Goal: Task Accomplishment & Management: Complete application form

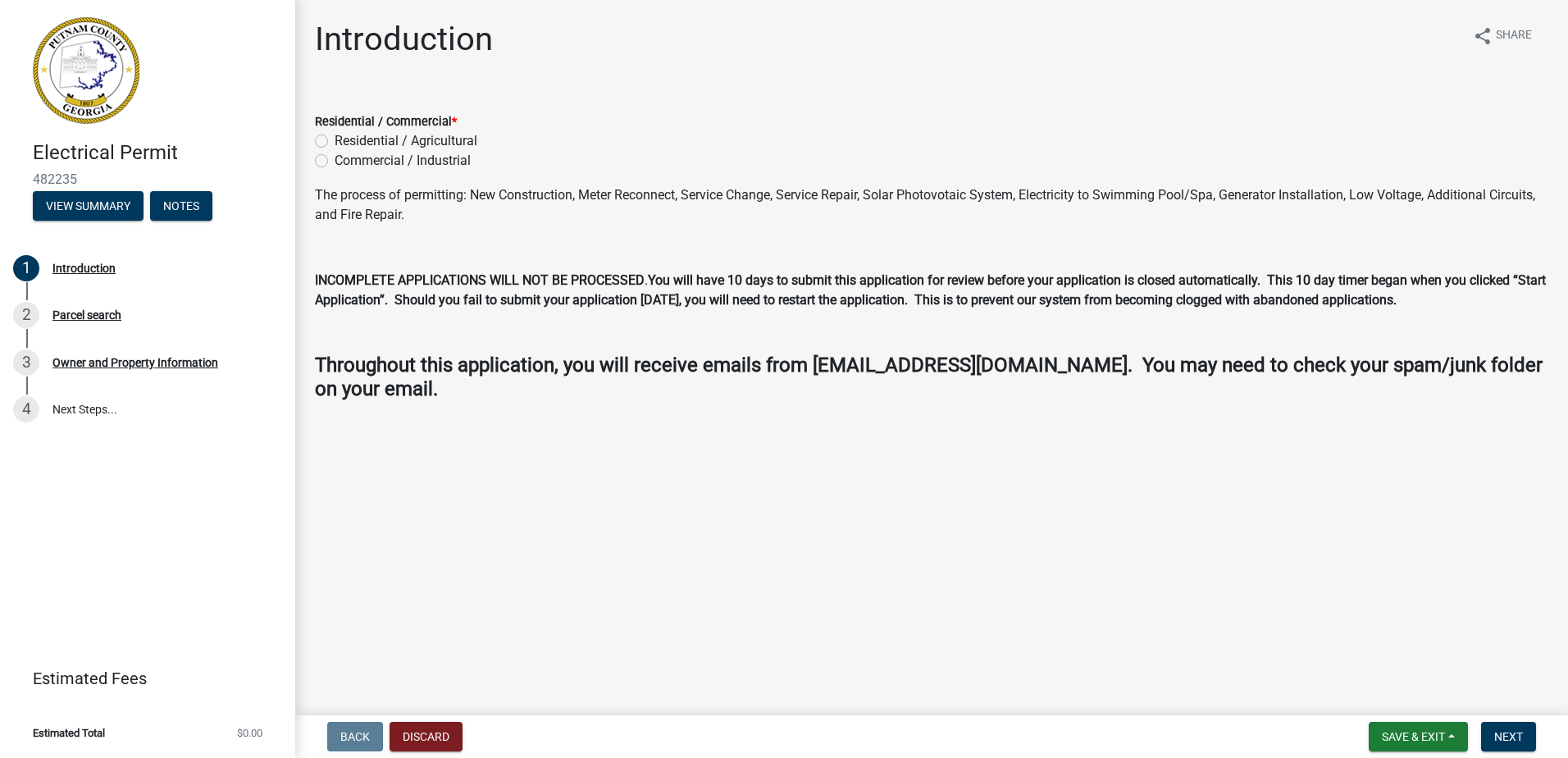
click at [408, 146] on label "Residential / Agricultural" at bounding box center [406, 142] width 142 height 20
click at [345, 142] on input "Residential / Agricultural" at bounding box center [340, 137] width 11 height 11
radio input "true"
click at [1513, 740] on span "Next" at bounding box center [1509, 736] width 29 height 14
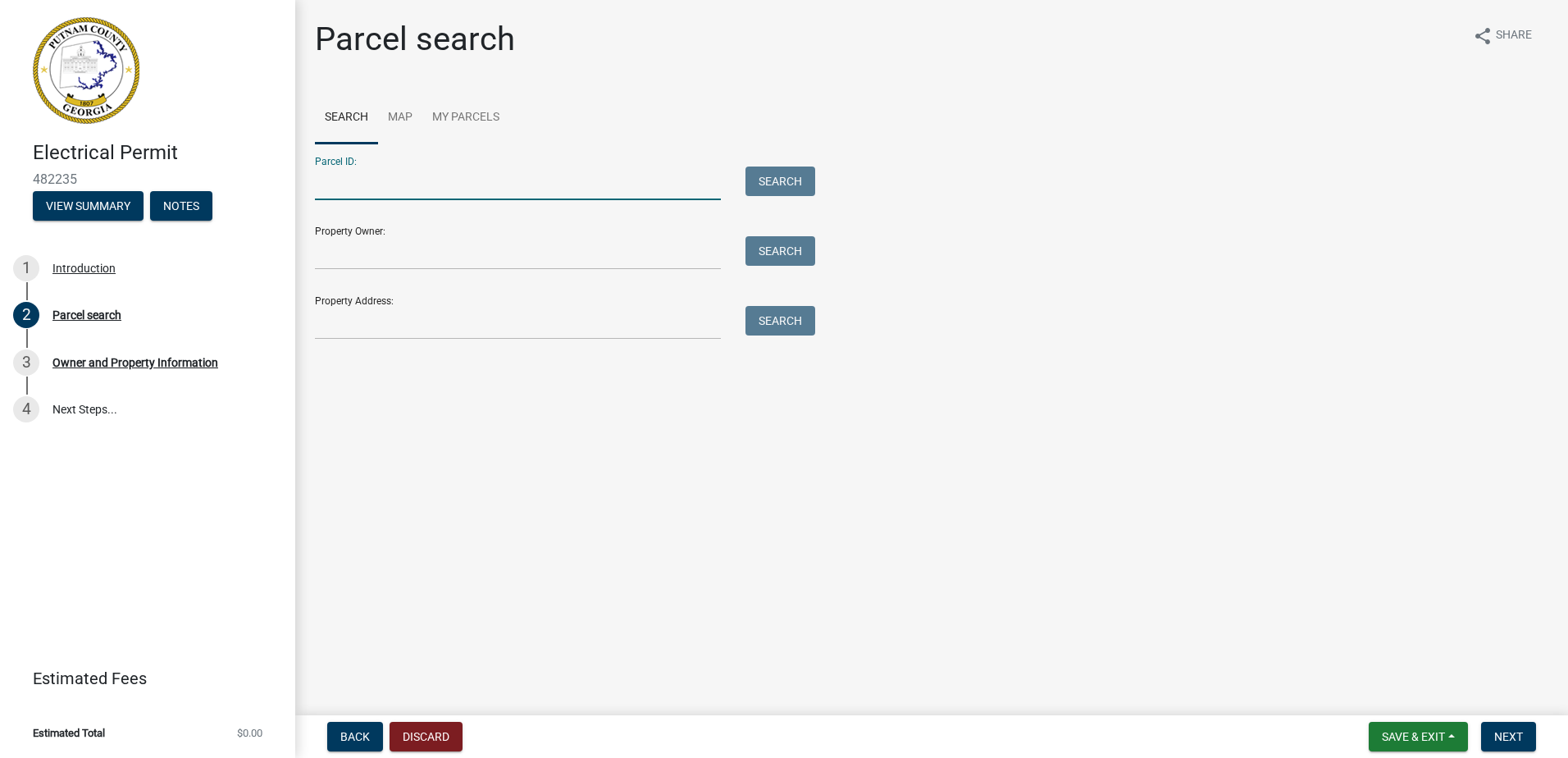
paste input "120A185"
type input "120A185"
click at [766, 178] on button "Search" at bounding box center [779, 181] width 69 height 30
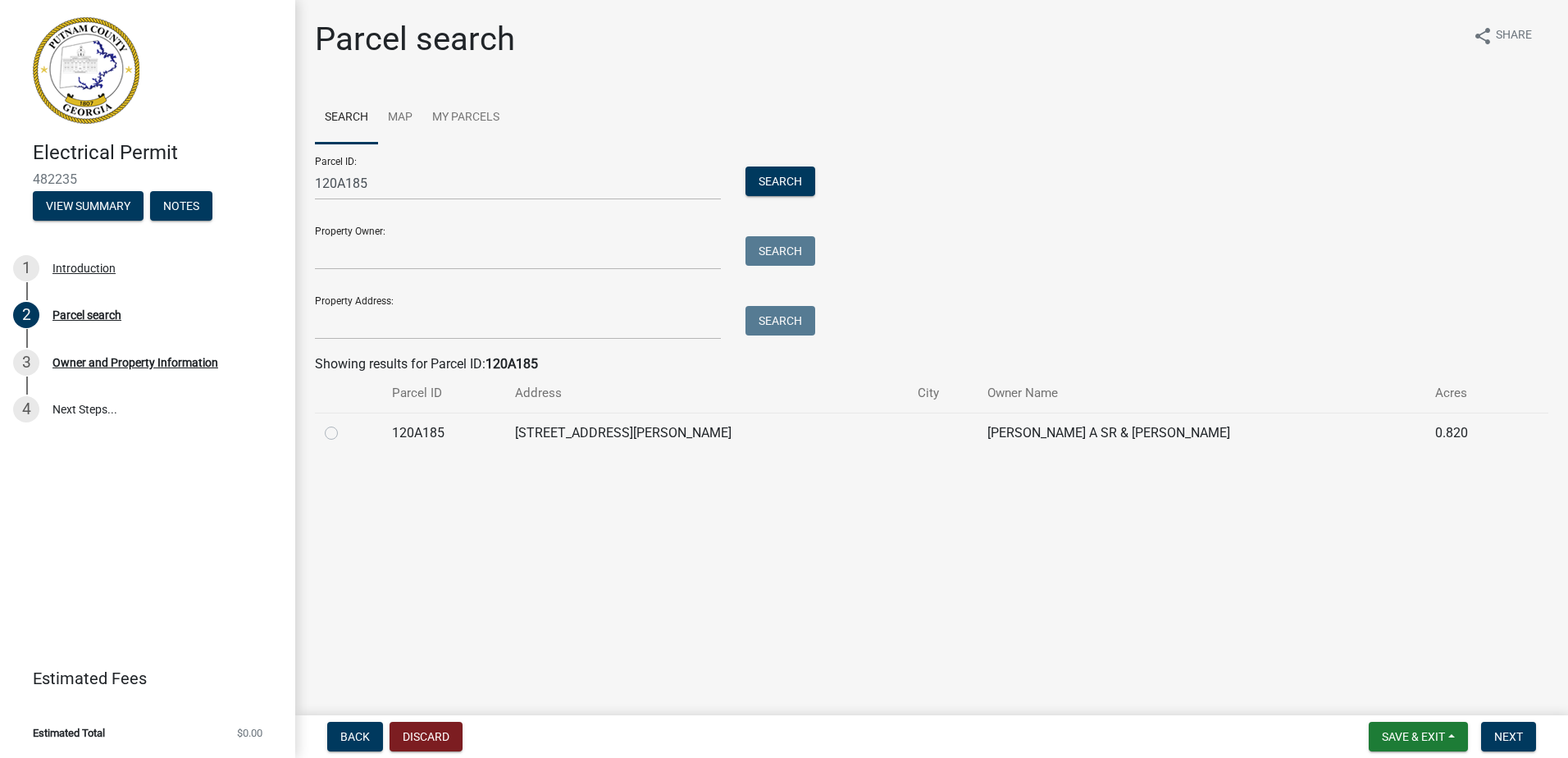
click at [344, 424] on label at bounding box center [344, 424] width 0 height 0
click at [344, 434] on input "radio" at bounding box center [350, 429] width 11 height 11
radio input "true"
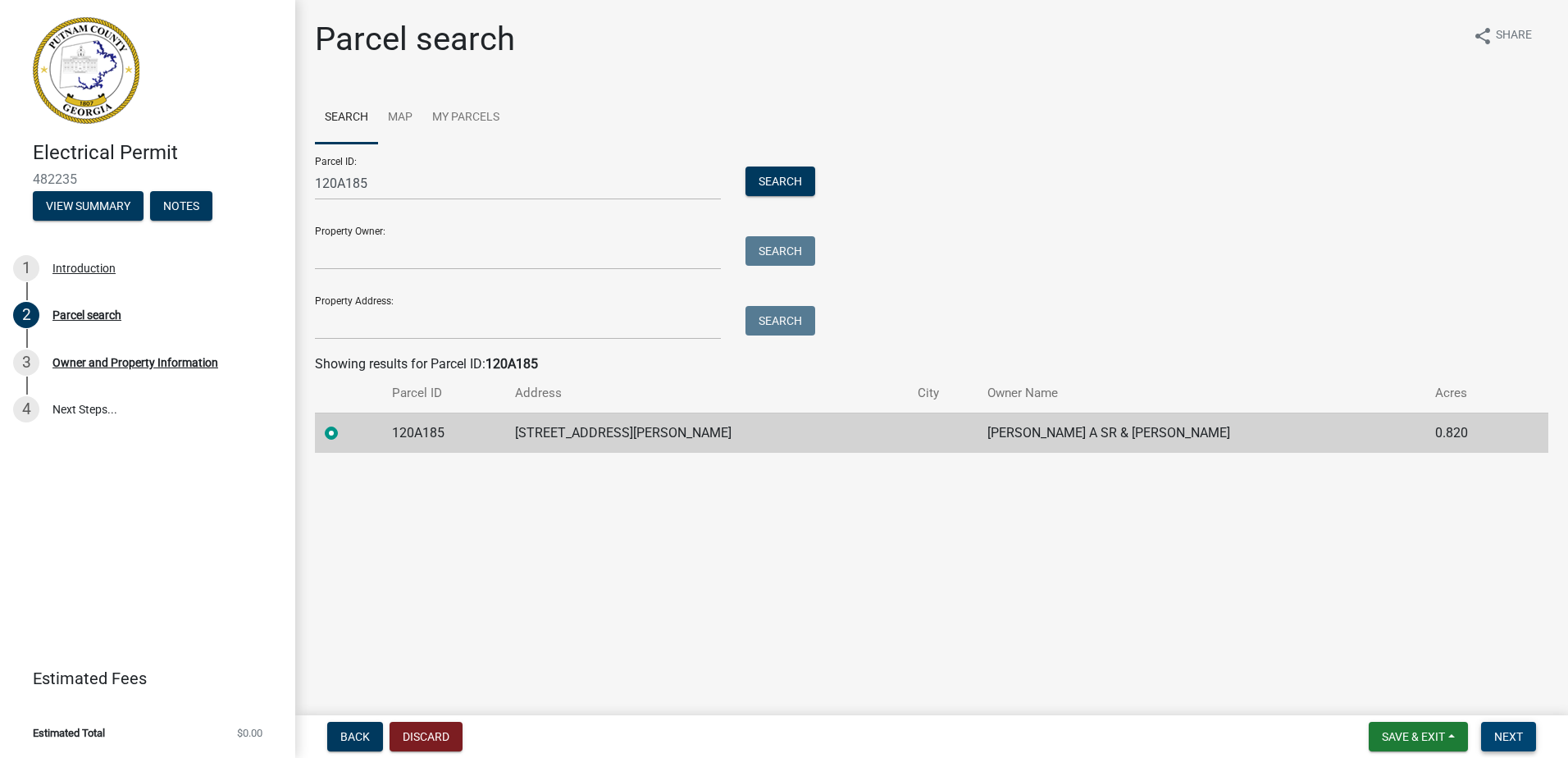
click at [1505, 742] on span "Next" at bounding box center [1509, 736] width 29 height 14
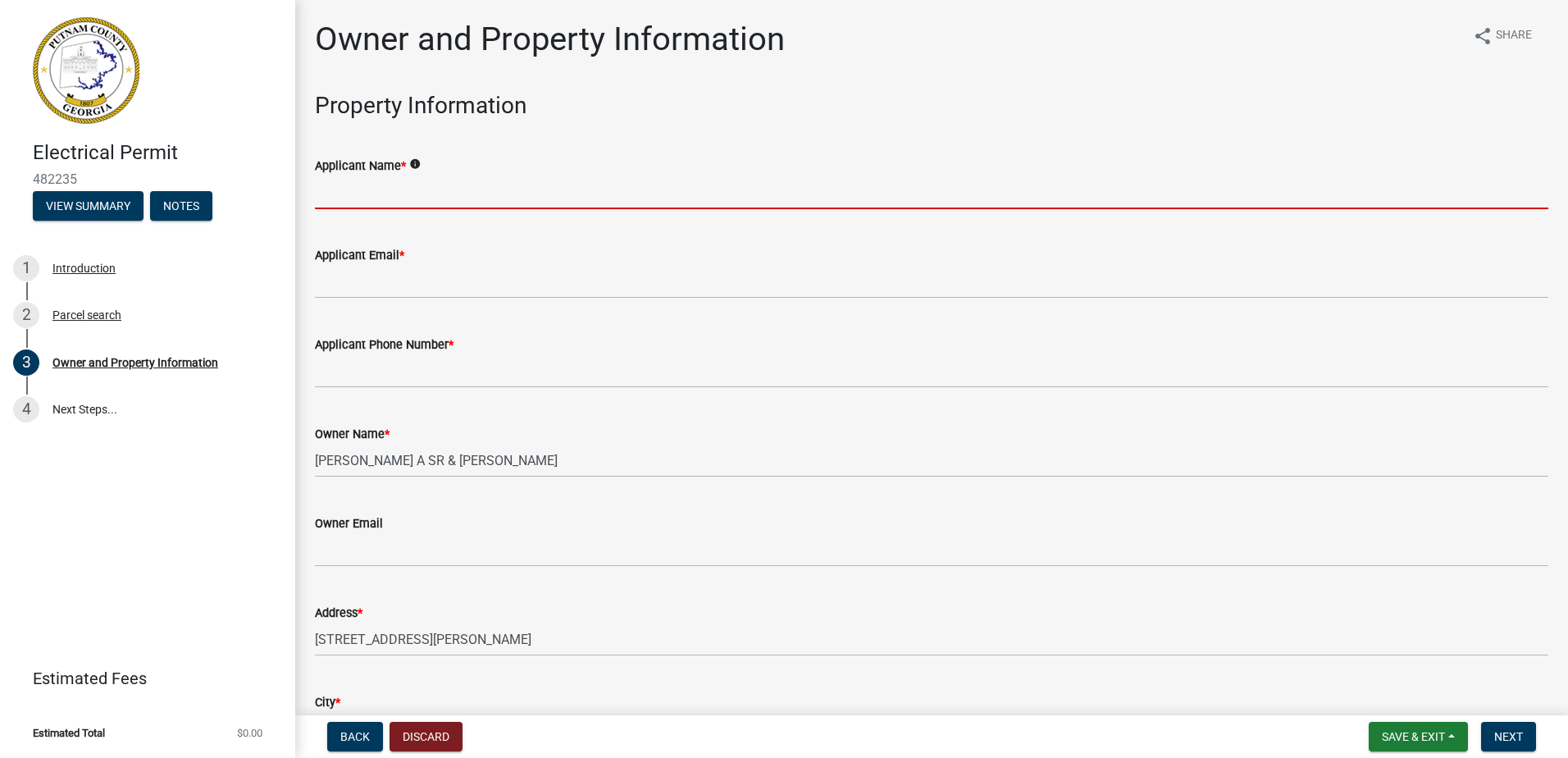
click at [536, 196] on input "Applicant Name *" at bounding box center [932, 192] width 1234 height 33
type input "Chop [PERSON_NAME]"
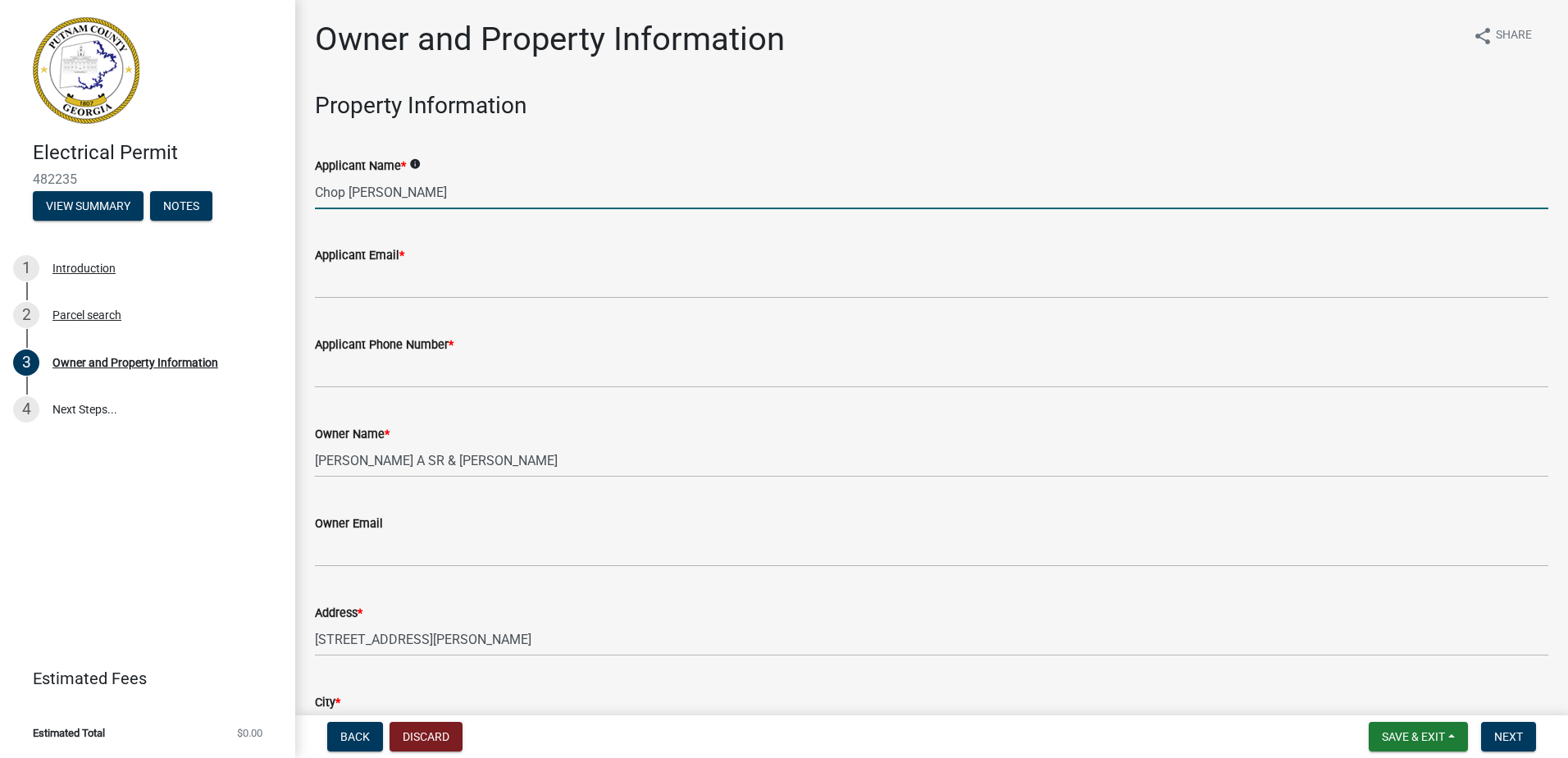
type input "[EMAIL_ADDRESS][DOMAIN_NAME]"
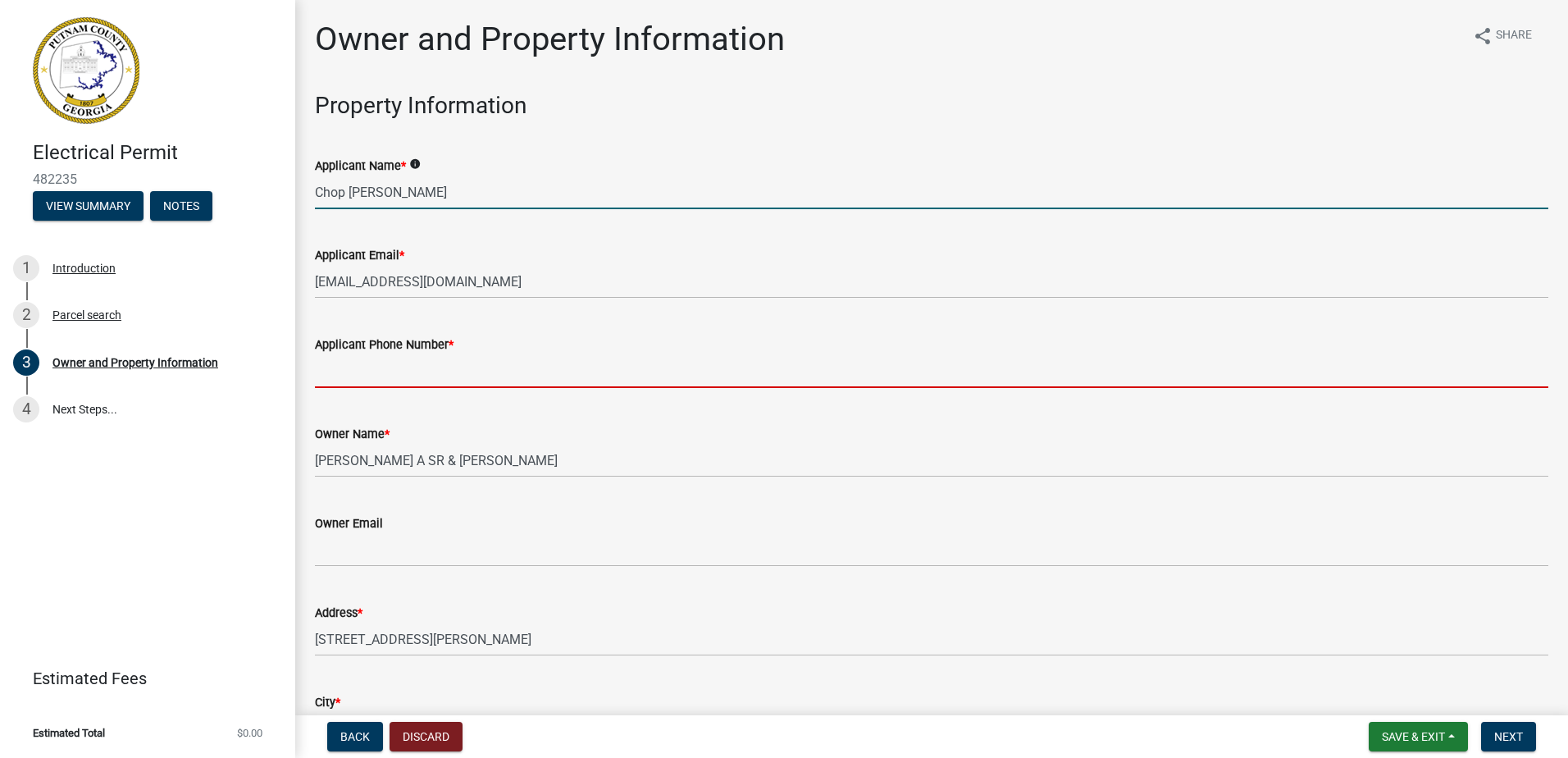
type input "7709055081"
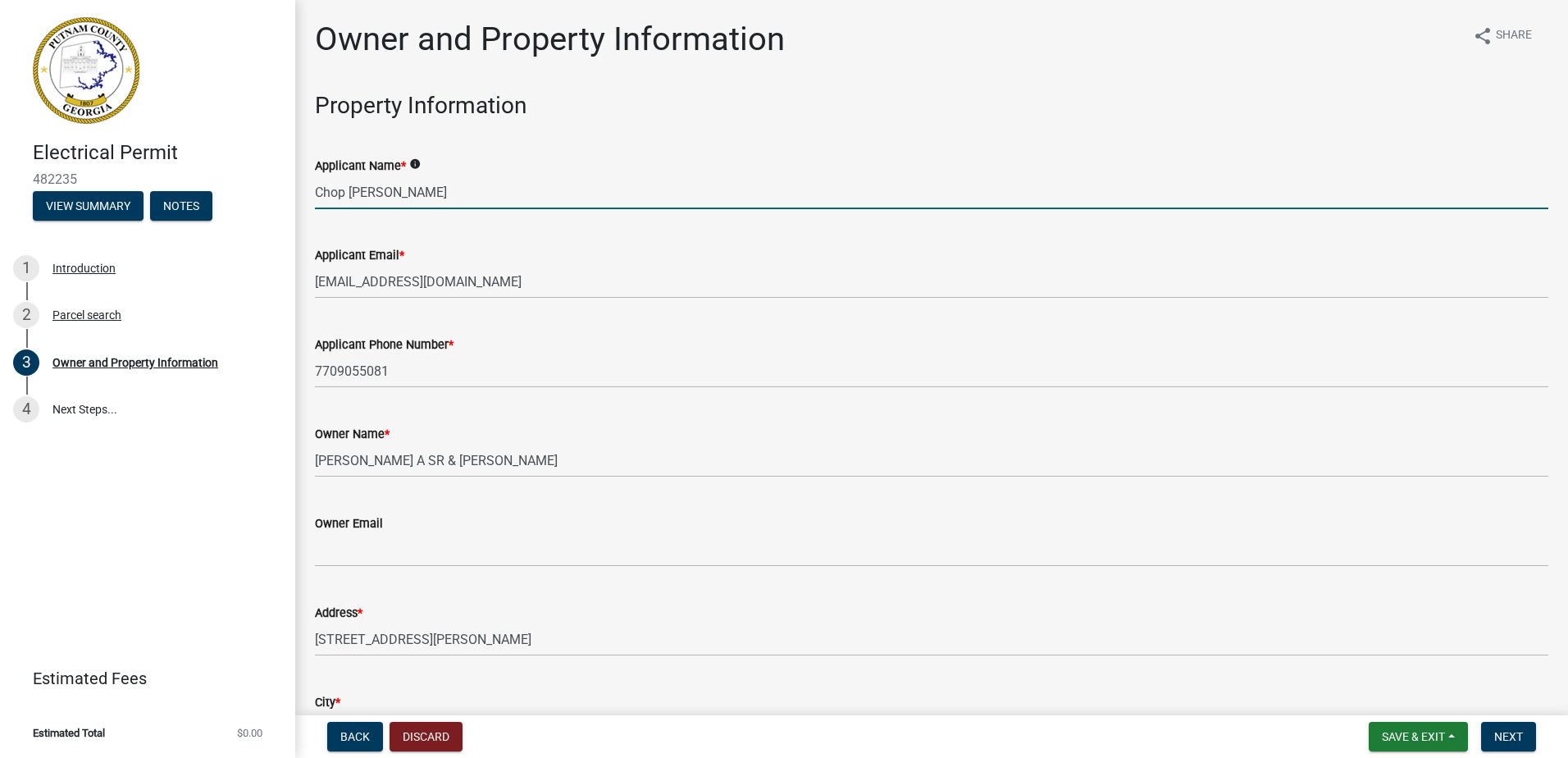
type input "Eatonton"
type input "[US_STATE]"
type input "31024"
type input "Chop [PERSON_NAME]"
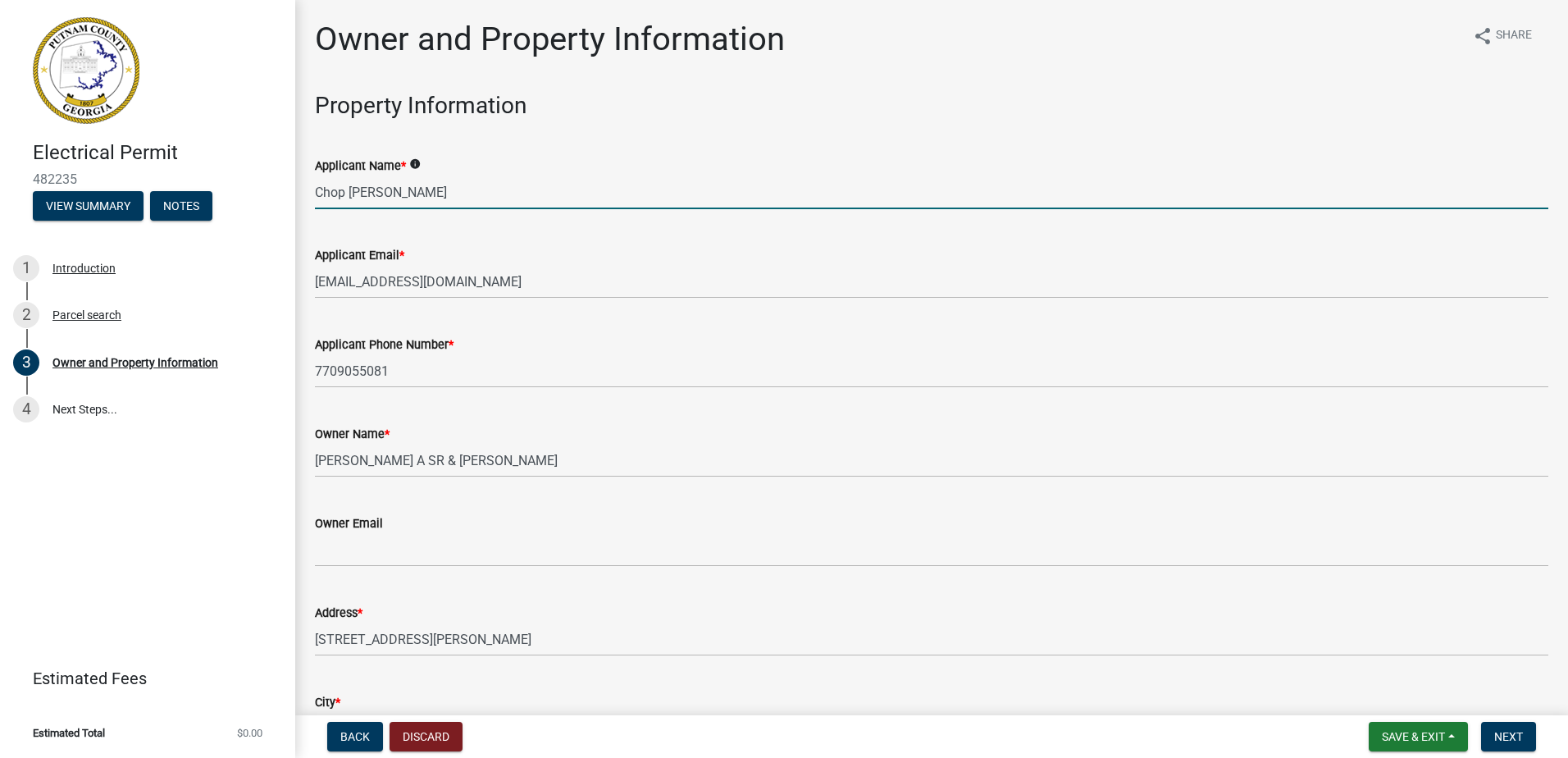
type input "ProSouth Electrical"
type input "7709055081"
type input "[STREET_ADDRESS]"
type input "Eatonton"
type input "[US_STATE]"
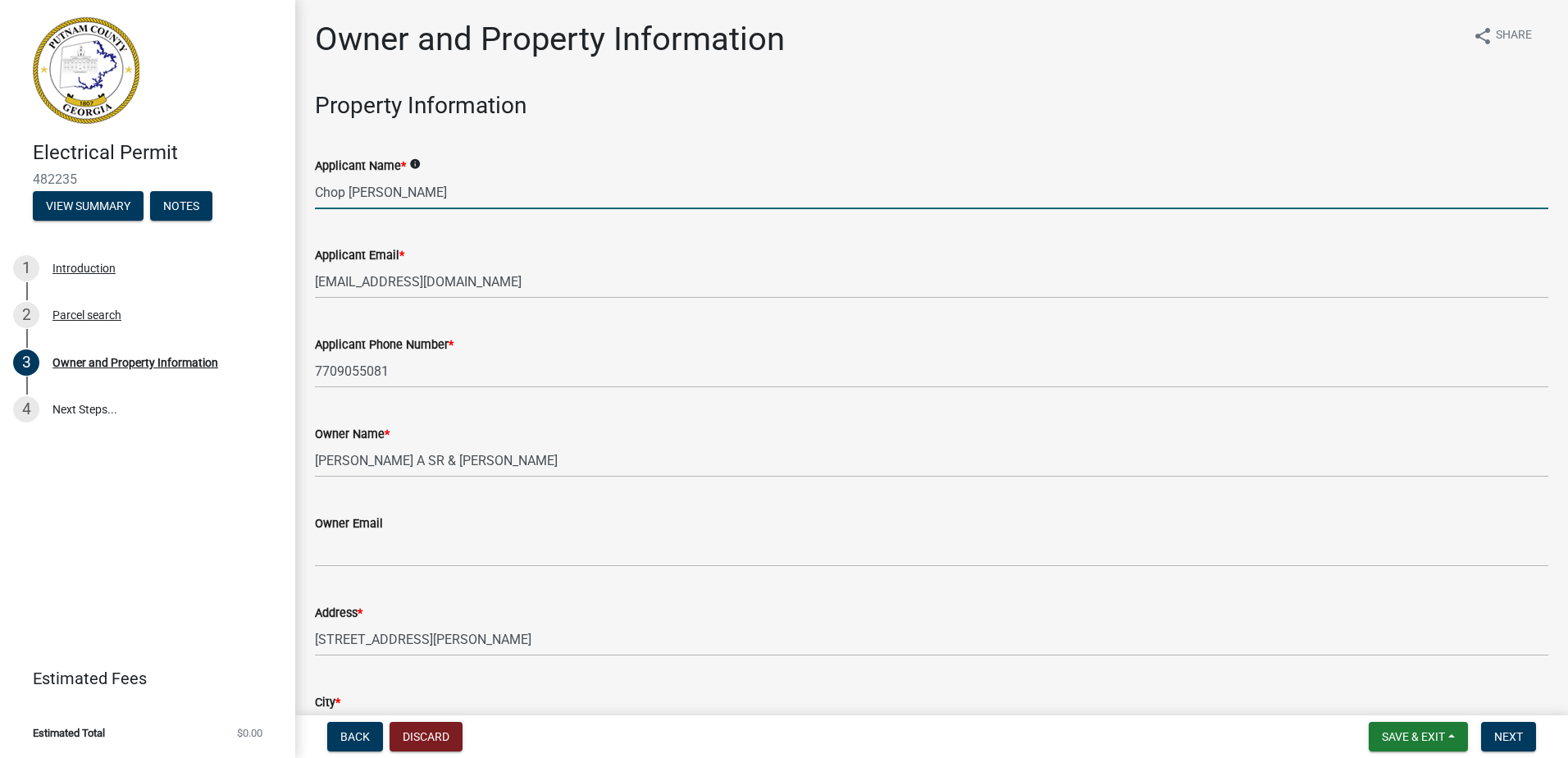
type input "31024"
type input "[EMAIL_ADDRESS][DOMAIN_NAME]"
type input "ER101844"
type input "[DATE]"
type input "2024-BL-162"
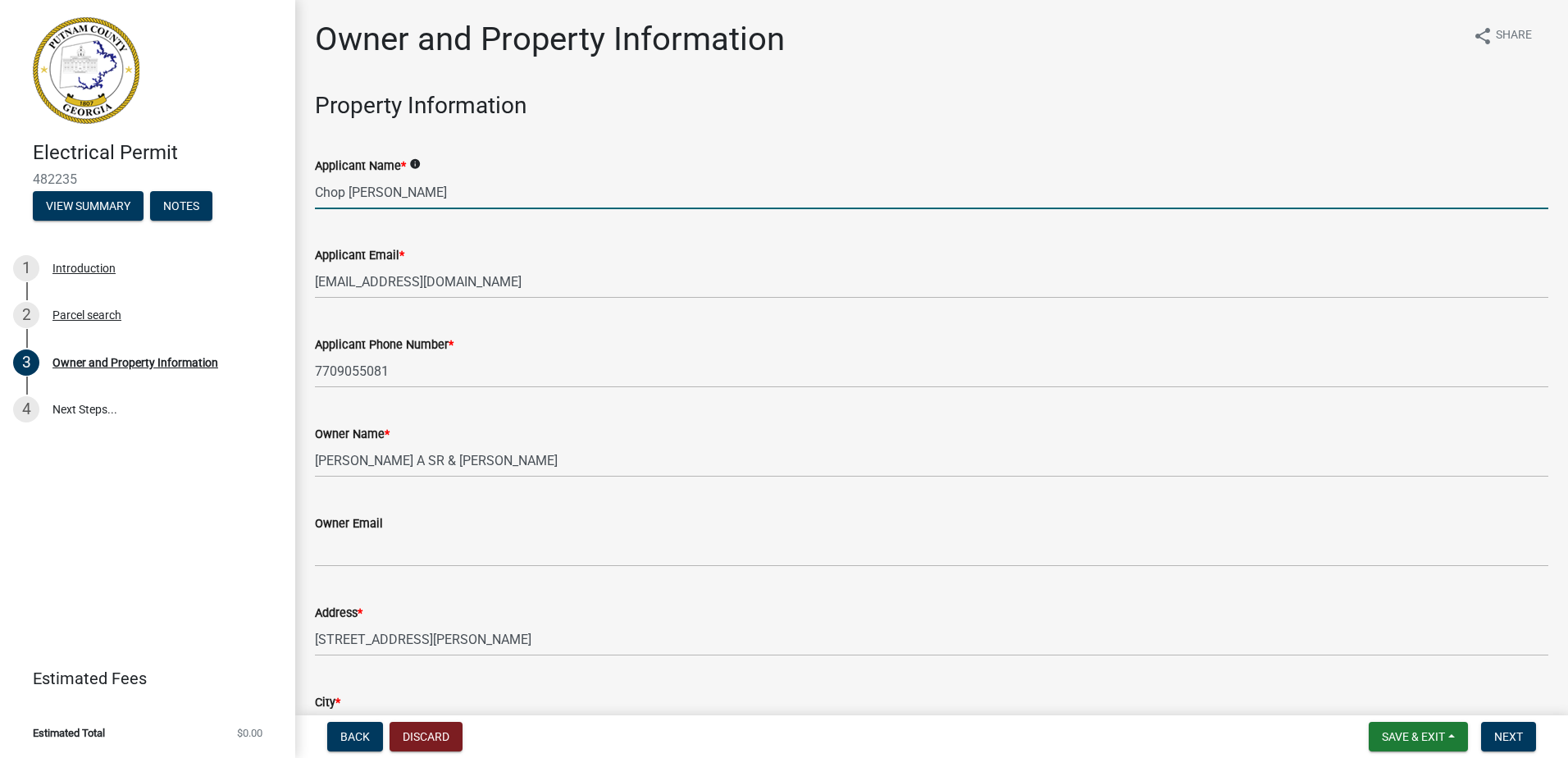
type input "[DATE]"
type input "[PERSON_NAME]"
type input "Chop [PERSON_NAME]"
type input "7709055081"
select select "9"
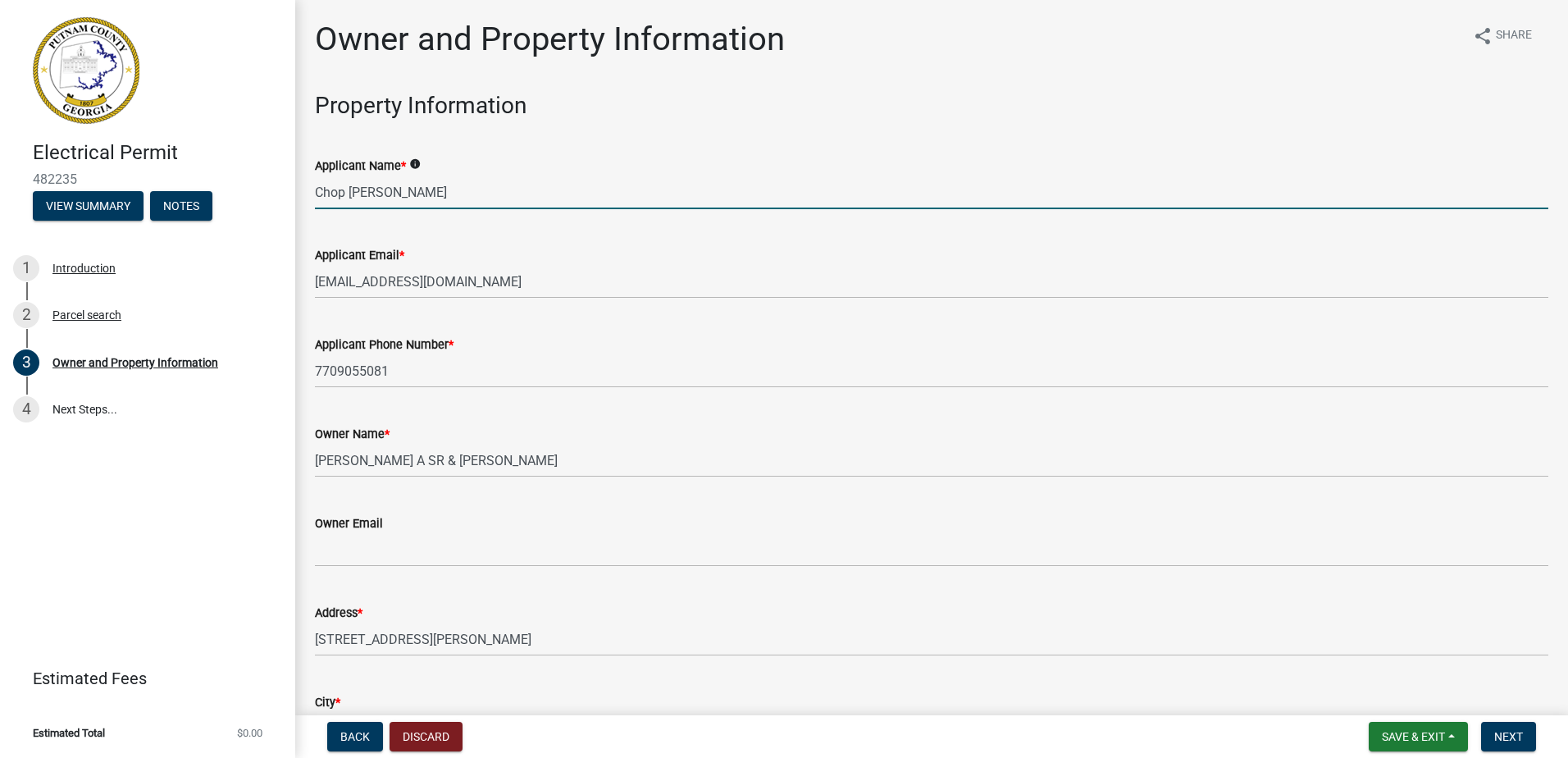
select select "2025"
select select "9"
select select "2025"
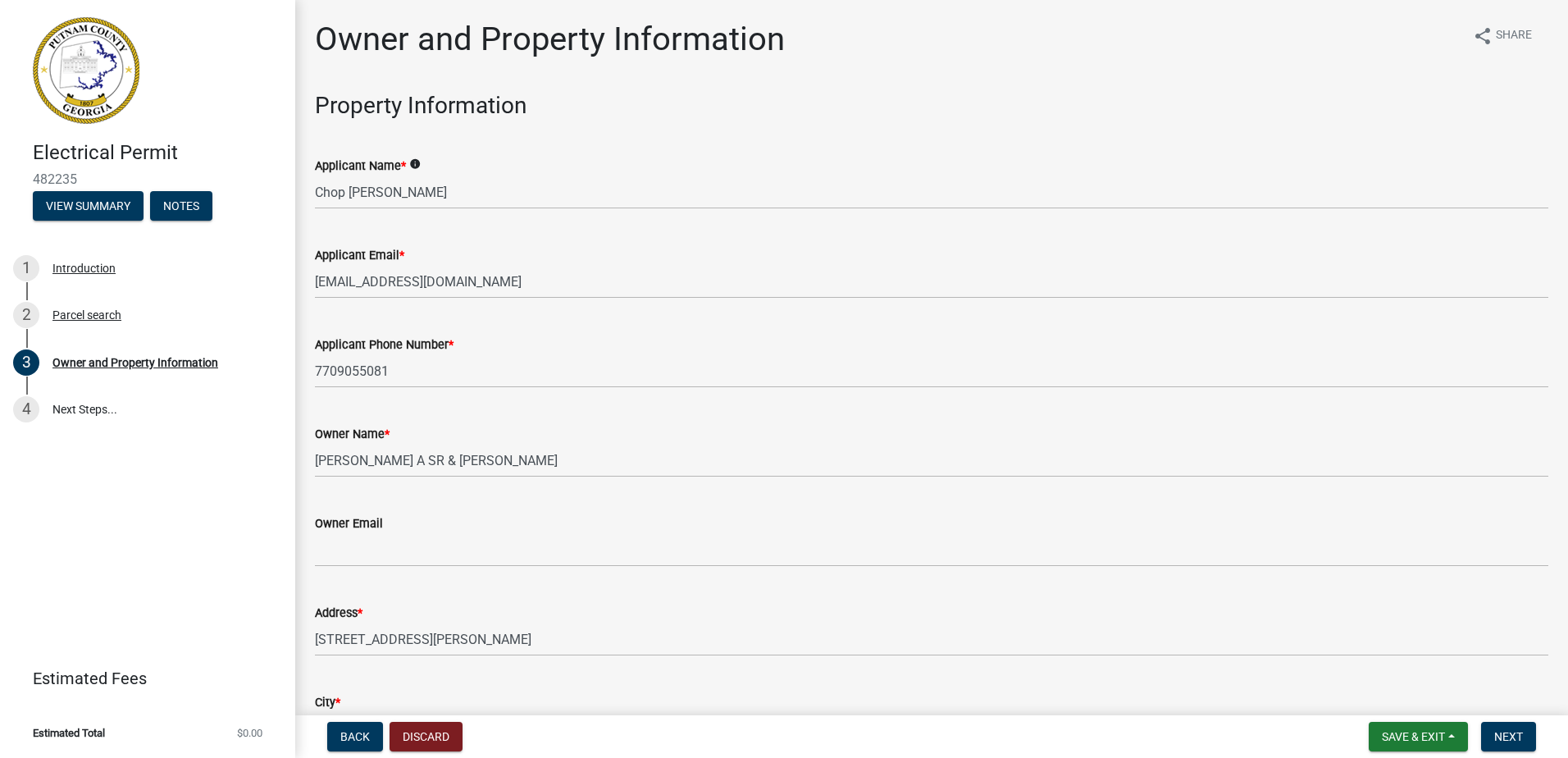
click at [606, 120] on wm-data-entity-input "Property Information" at bounding box center [932, 113] width 1234 height 41
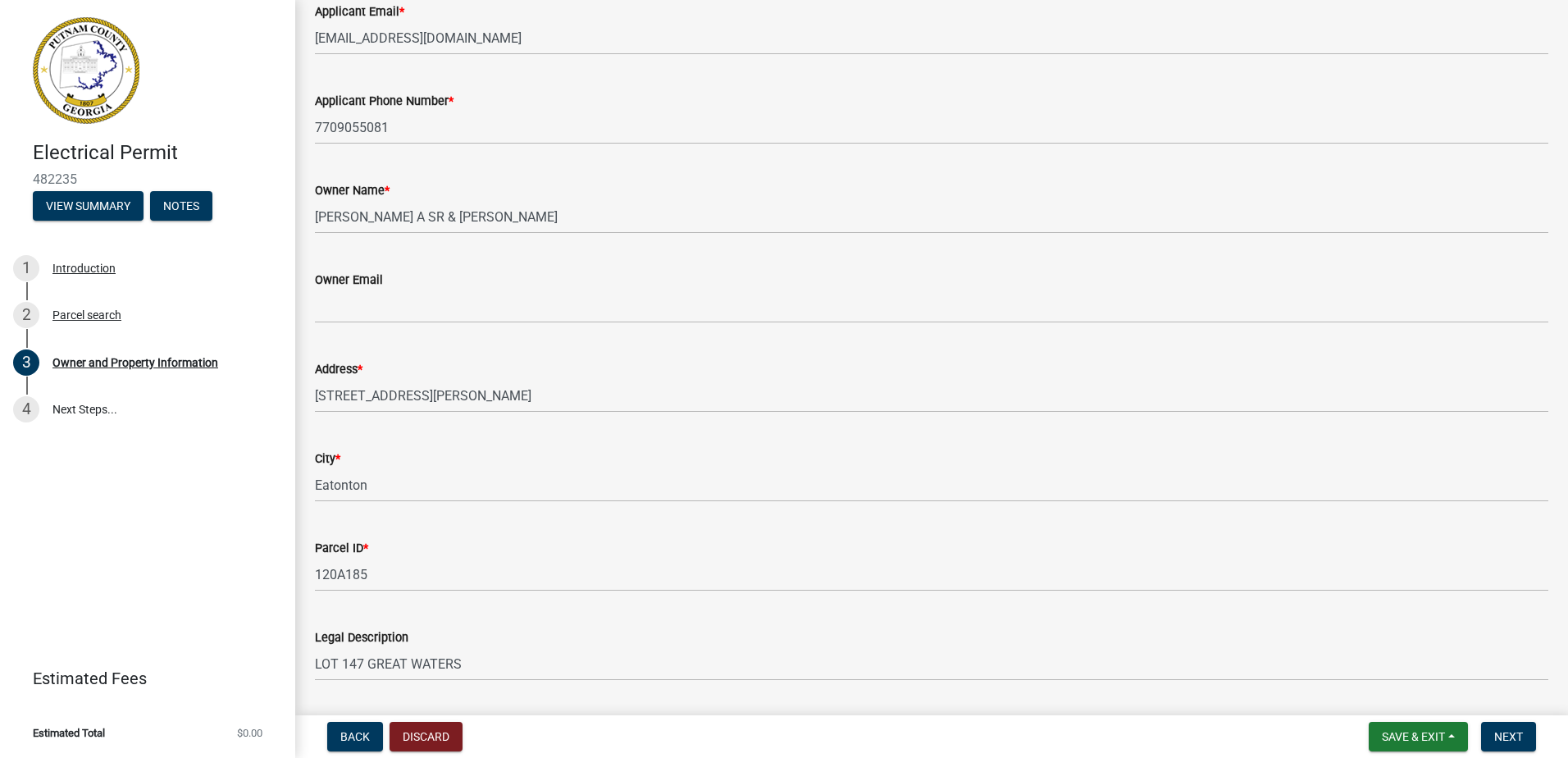
scroll to position [245, 0]
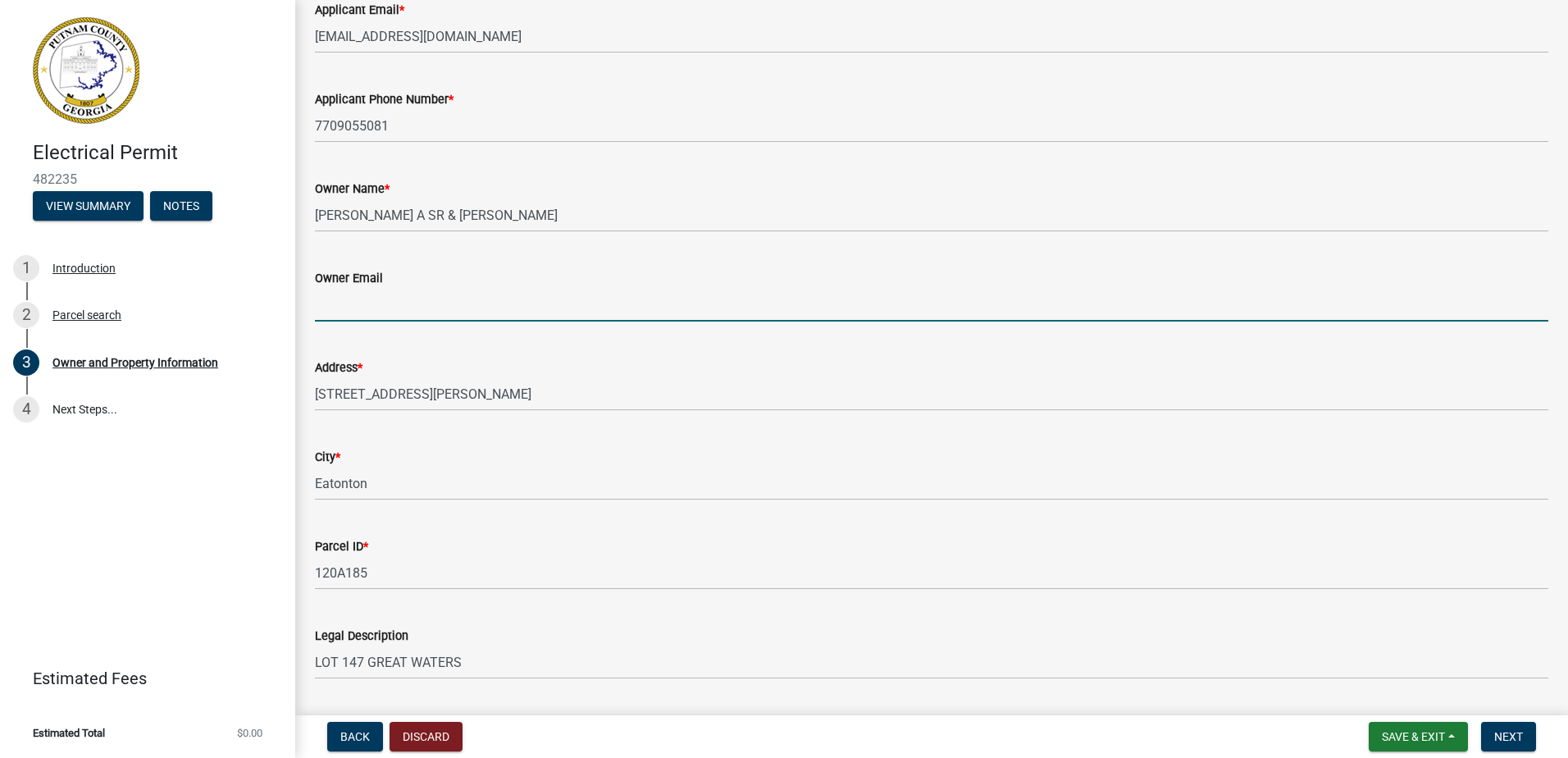
click at [416, 304] on input "Owner Email" at bounding box center [932, 305] width 1234 height 33
paste input "[EMAIL_ADDRESS][DOMAIN_NAME]"
type input "[EMAIL_ADDRESS][DOMAIN_NAME]"
click at [457, 340] on div "Address * [STREET_ADDRESS][PERSON_NAME]" at bounding box center [932, 372] width 1234 height 77
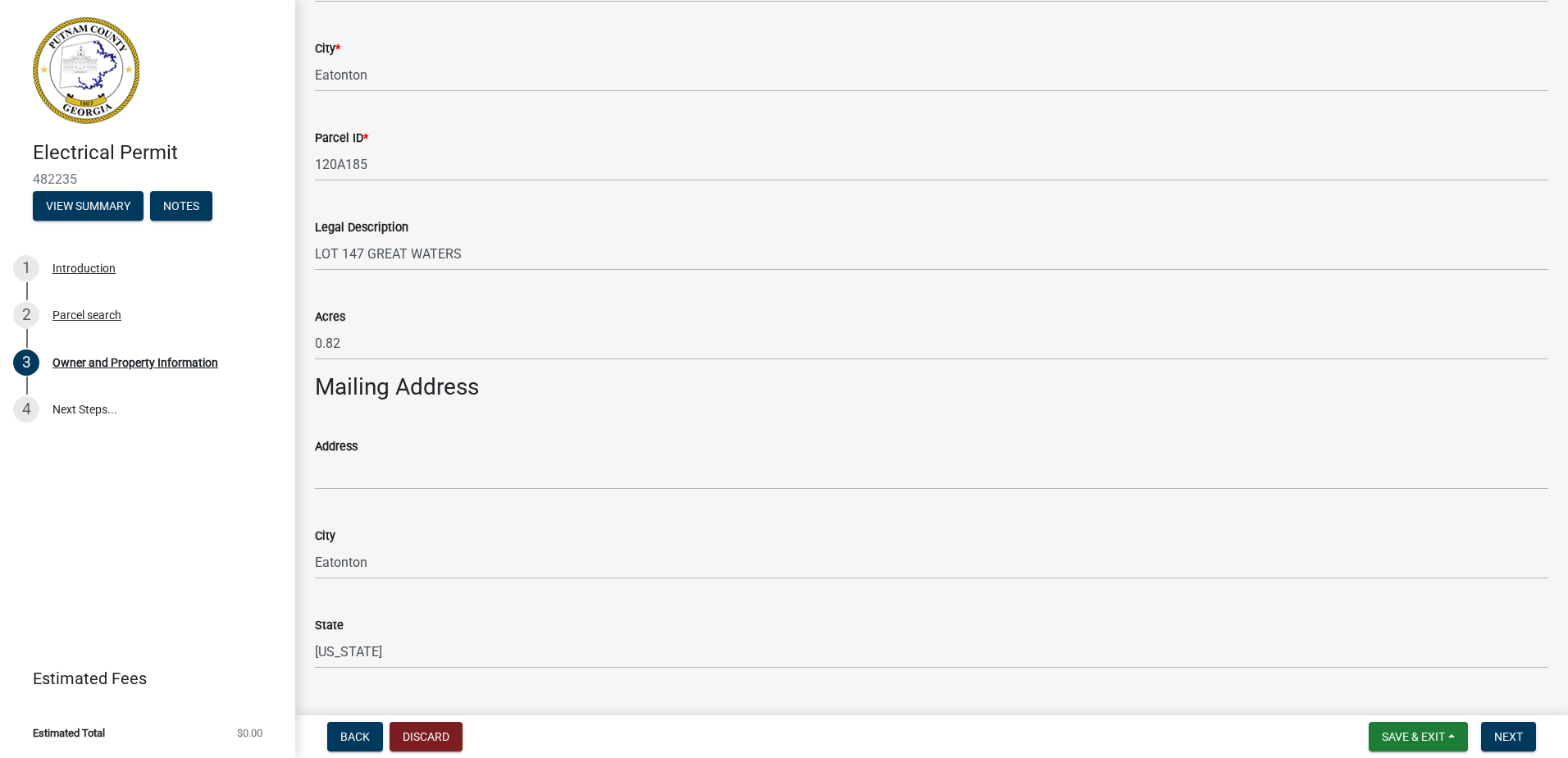
scroll to position [654, 0]
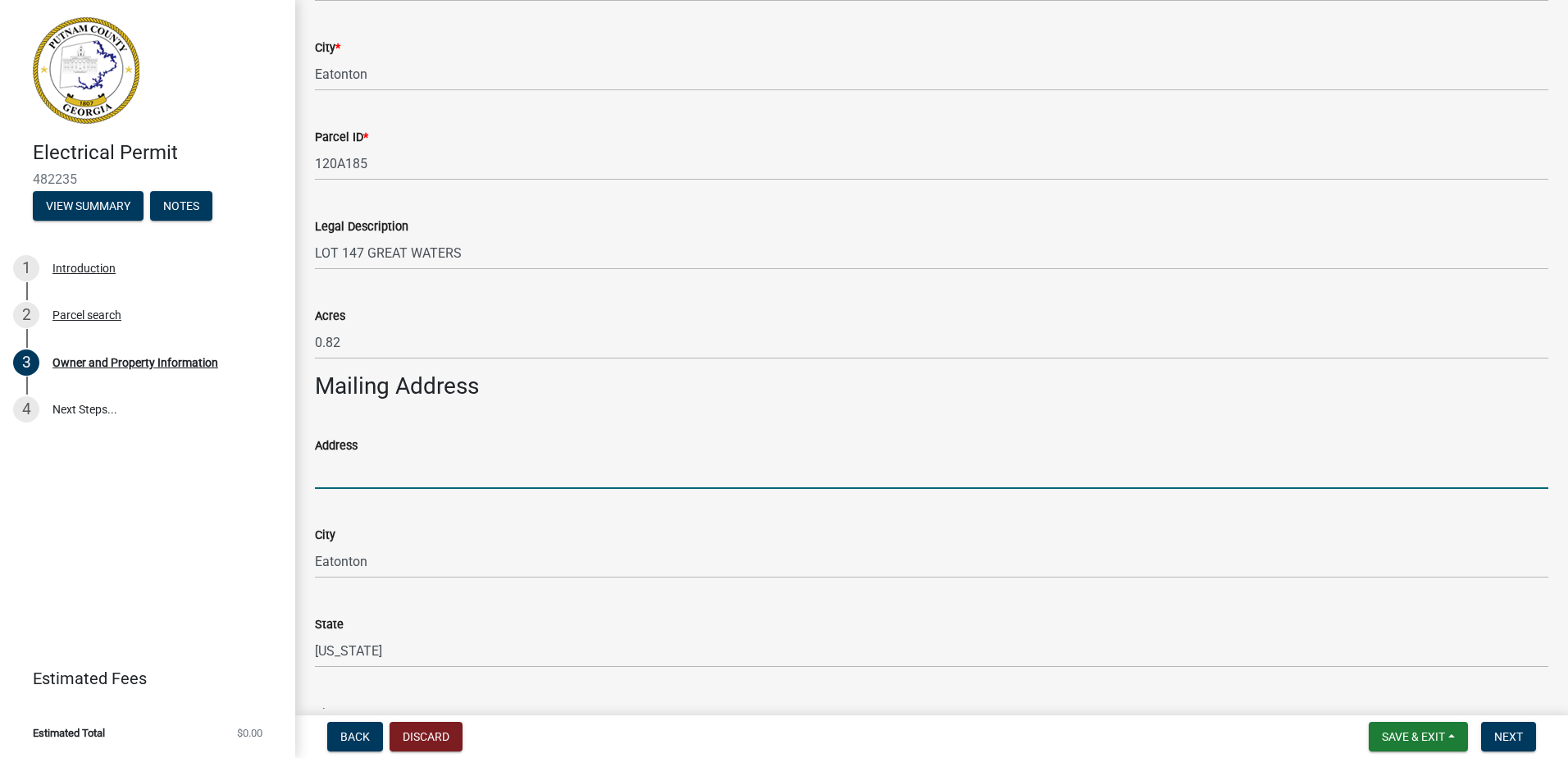
paste input "[STREET_ADDRESS][PERSON_NAME]"
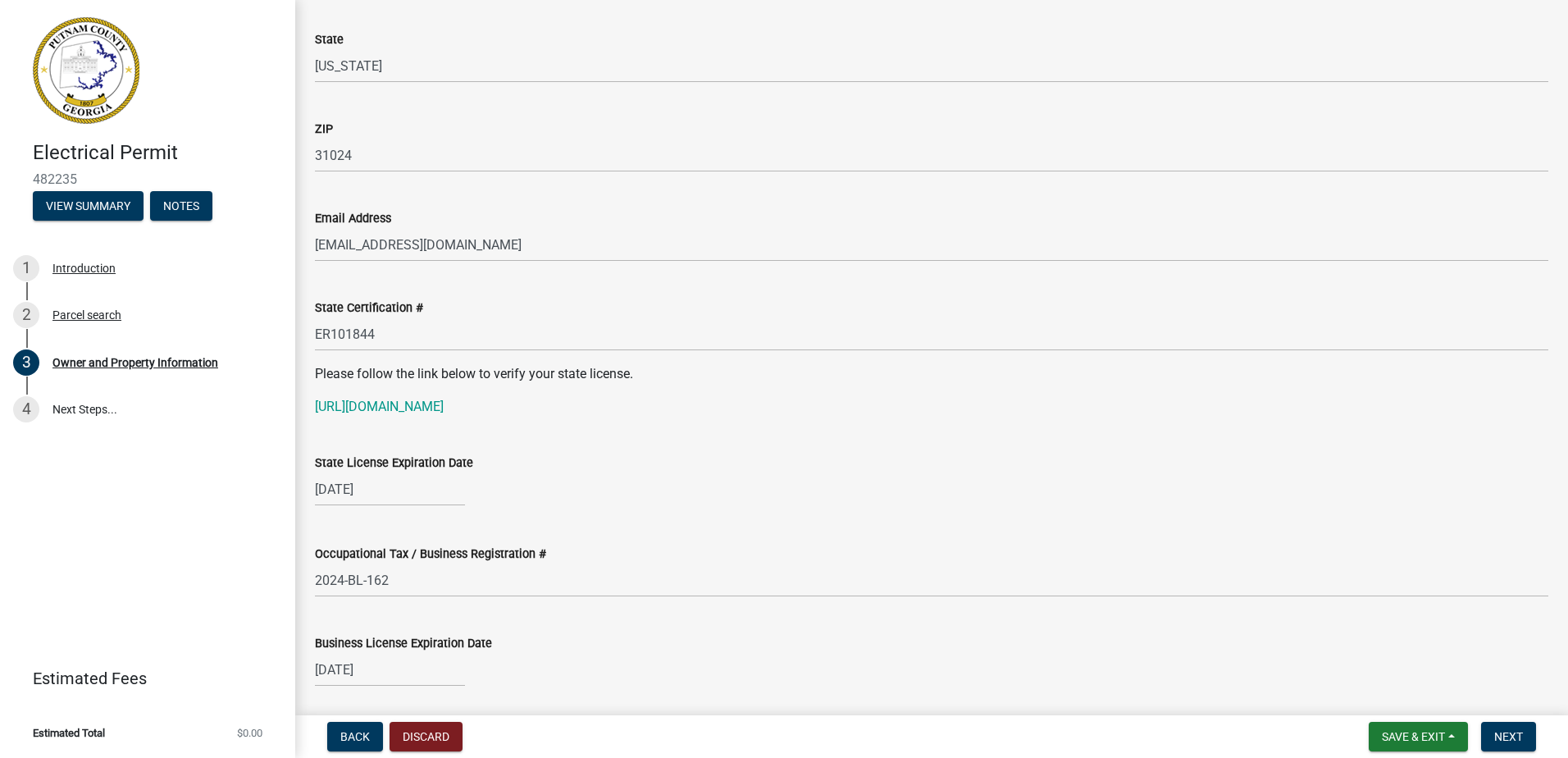
scroll to position [1842, 0]
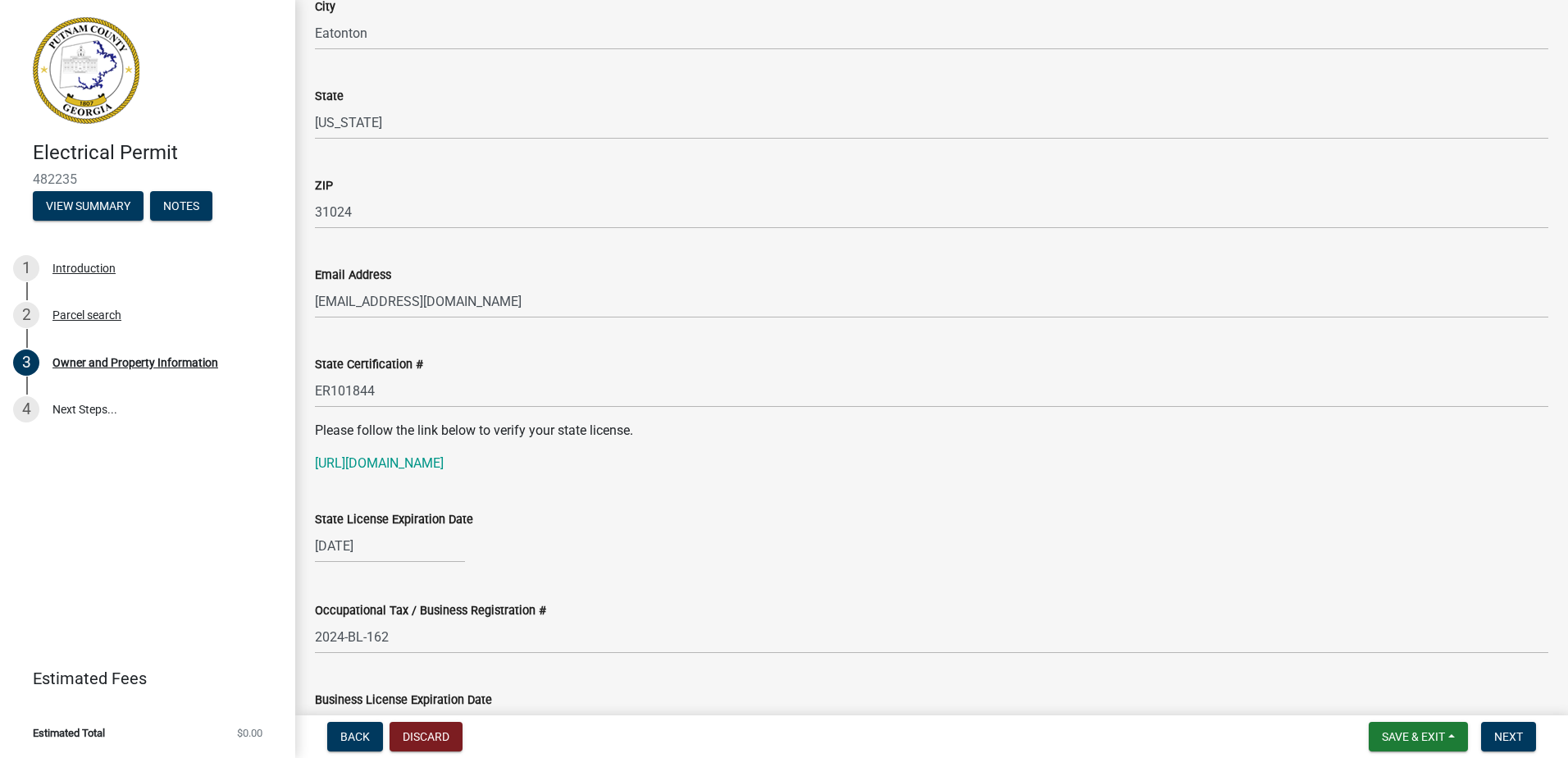
type input "[STREET_ADDRESS][PERSON_NAME]"
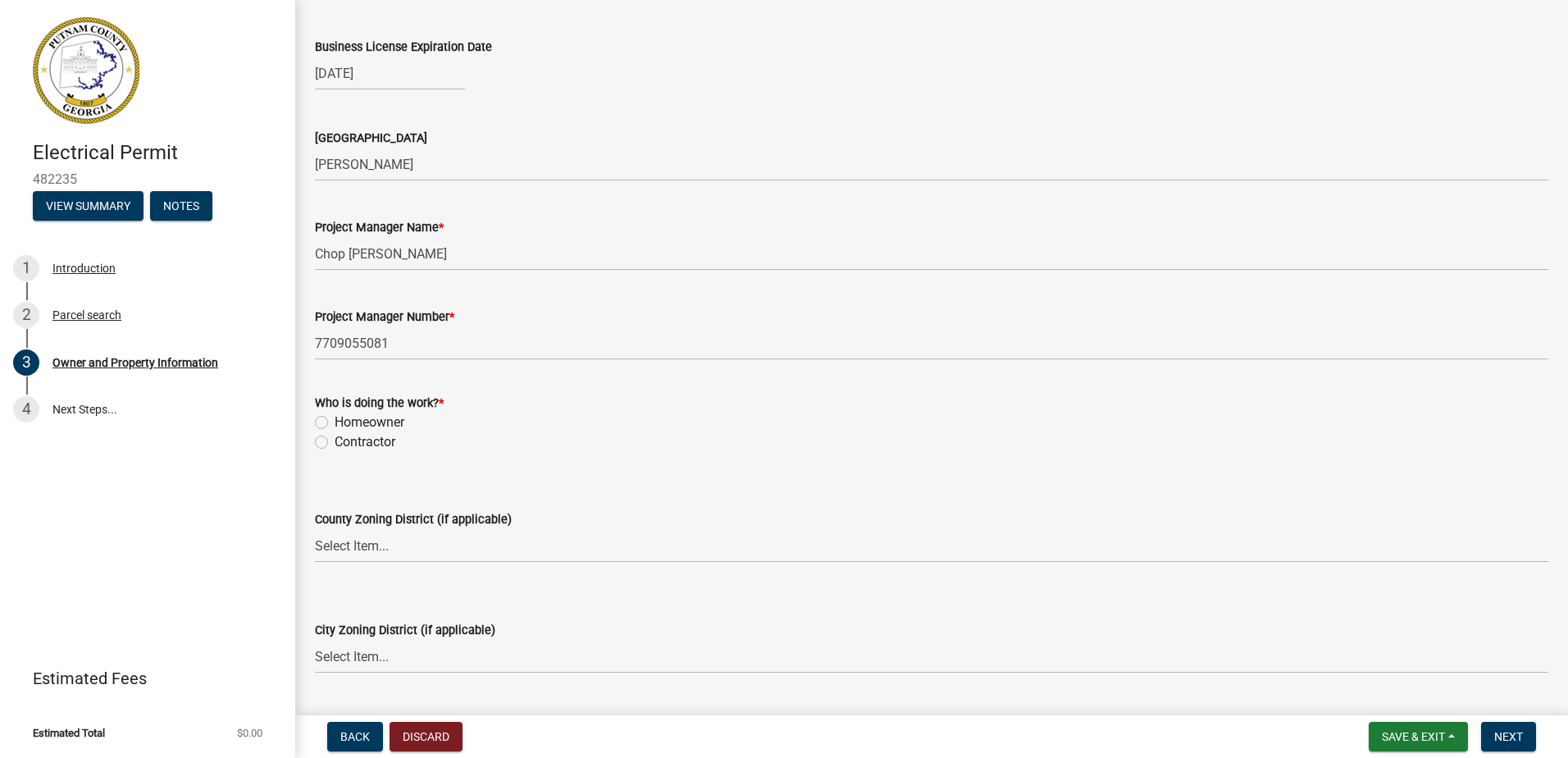
scroll to position [2498, 0]
click at [376, 439] on label "Contractor" at bounding box center [364, 439] width 60 height 20
click at [345, 439] on input "Contractor" at bounding box center [340, 434] width 11 height 11
radio input "true"
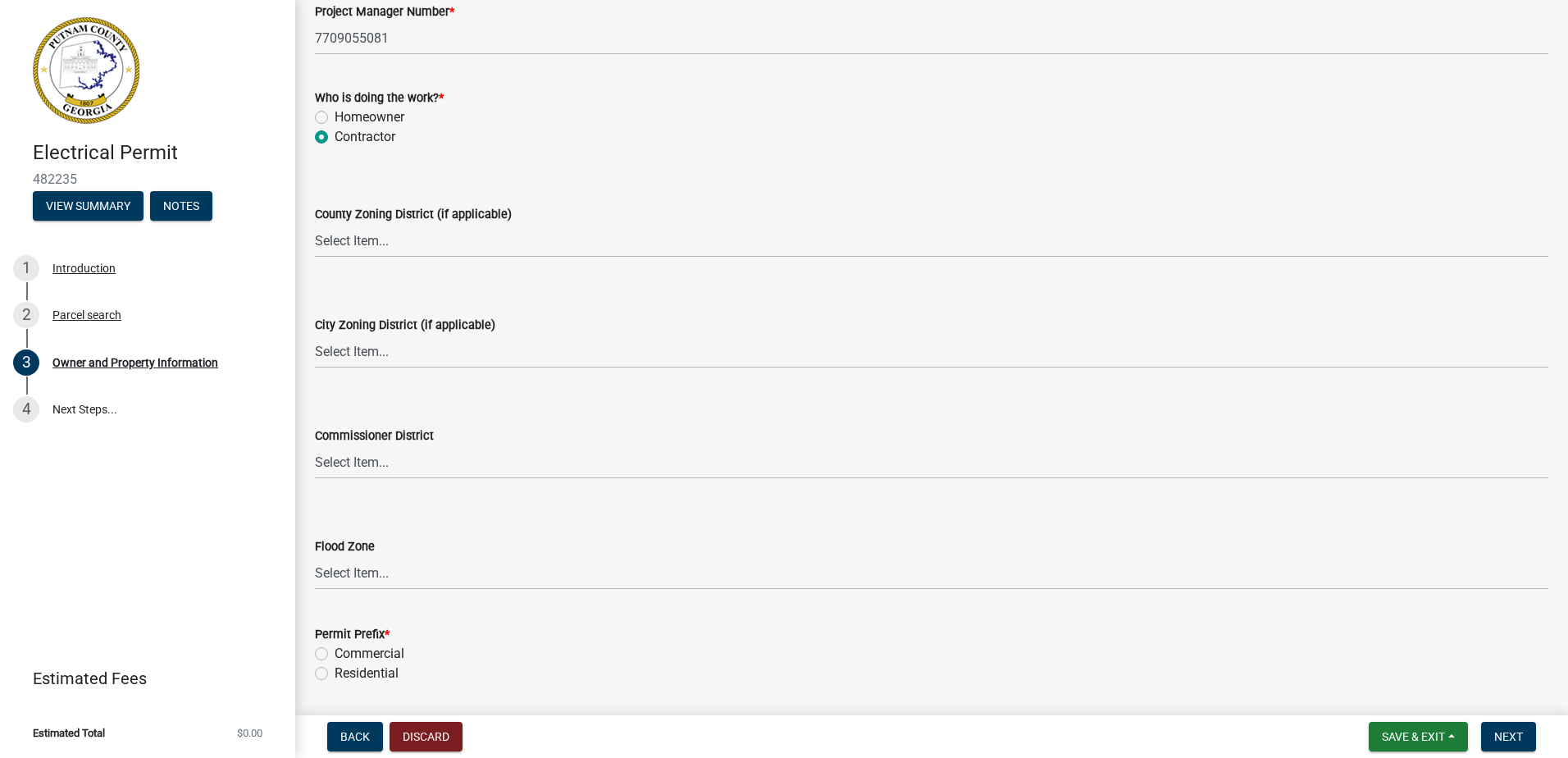
scroll to position [2854, 0]
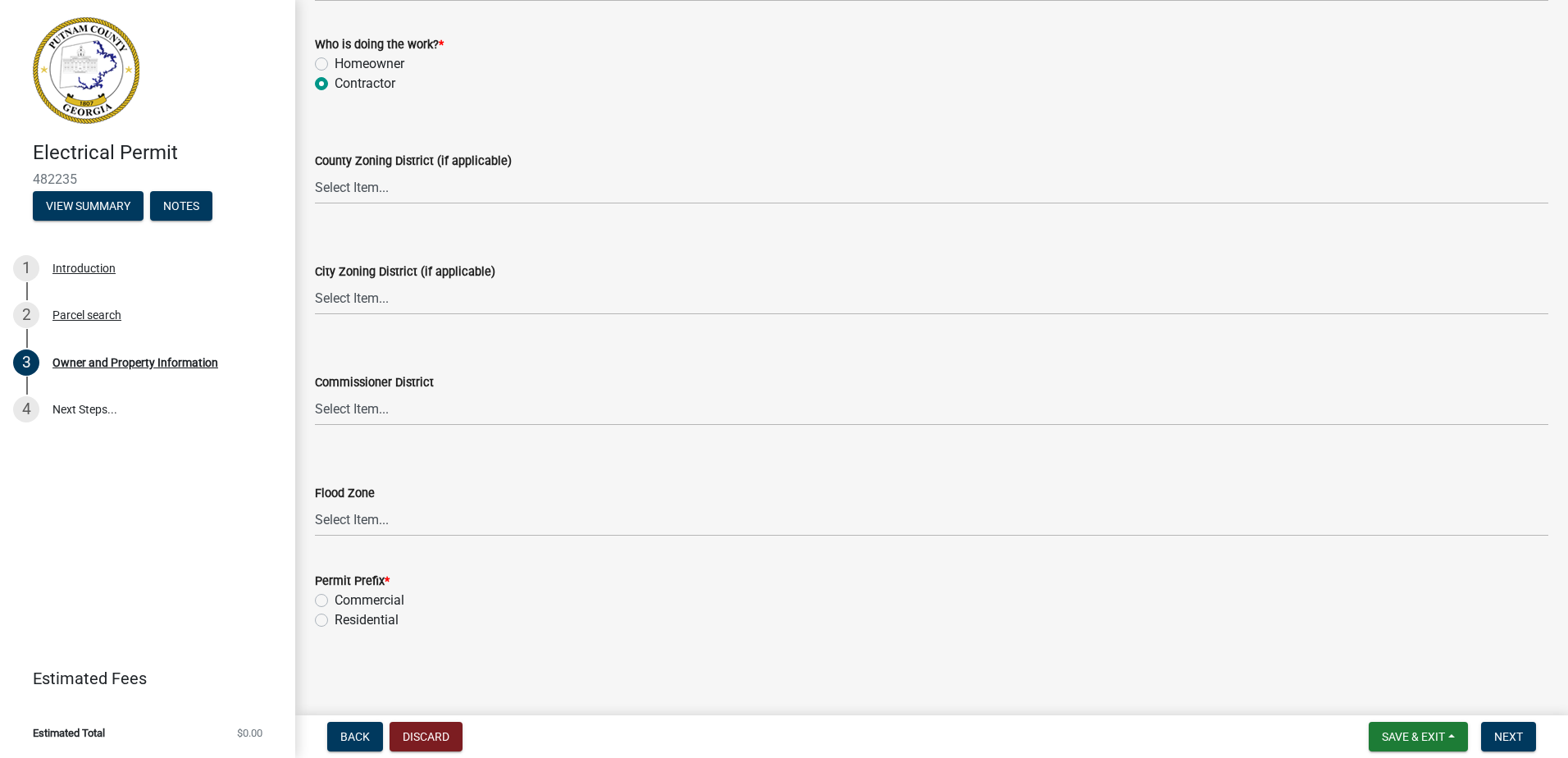
click at [379, 620] on label "Residential" at bounding box center [366, 620] width 64 height 20
click at [345, 620] on input "Residential" at bounding box center [340, 616] width 11 height 11
radio input "true"
click at [1514, 740] on span "Next" at bounding box center [1509, 736] width 29 height 14
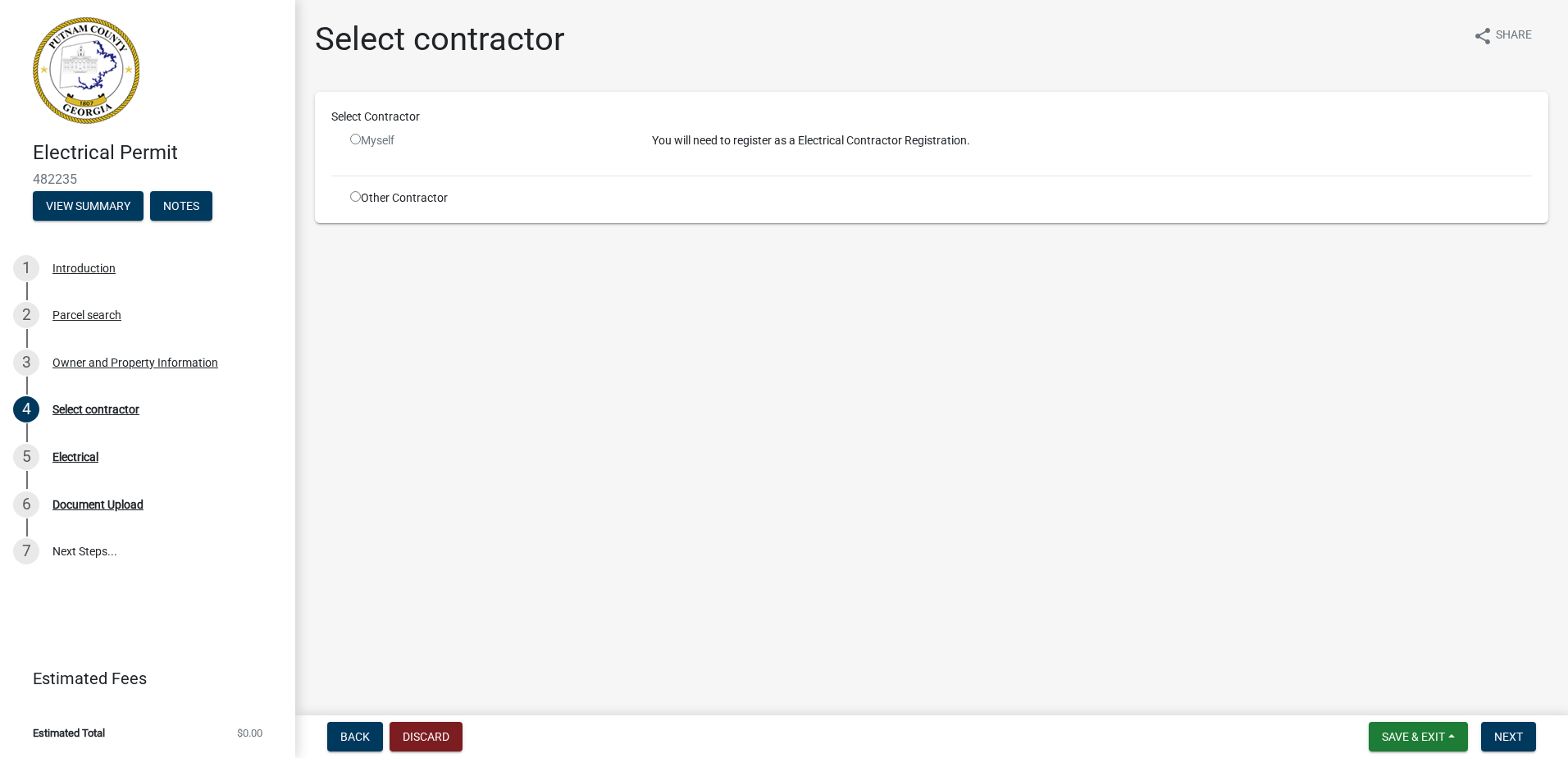
click at [357, 194] on input "radio" at bounding box center [356, 196] width 11 height 11
radio input "true"
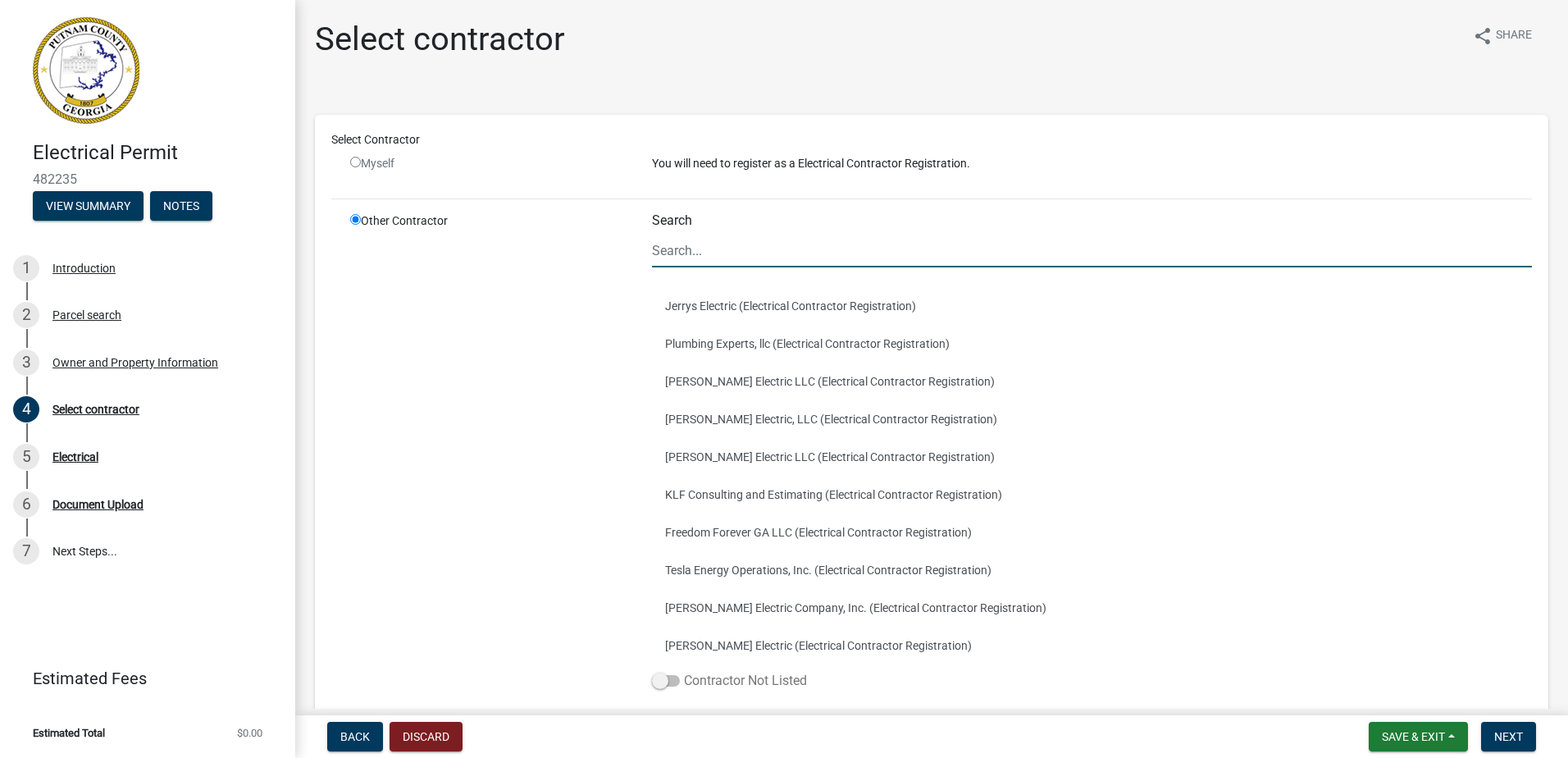
click at [664, 678] on span at bounding box center [666, 680] width 28 height 12
click at [684, 671] on input "Contractor Not Listed" at bounding box center [684, 671] width 0 height 0
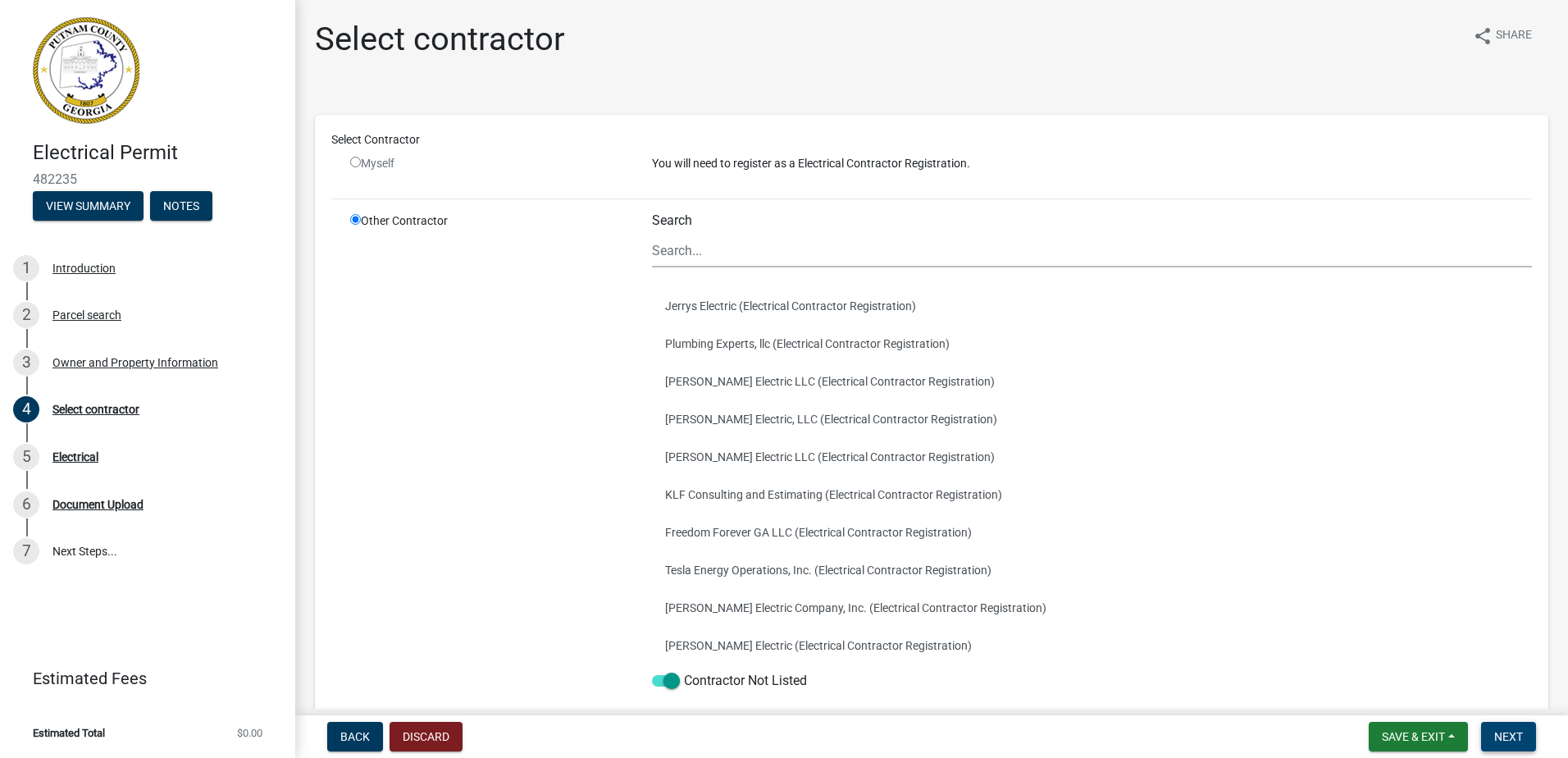
click at [1513, 736] on span "Next" at bounding box center [1509, 736] width 29 height 14
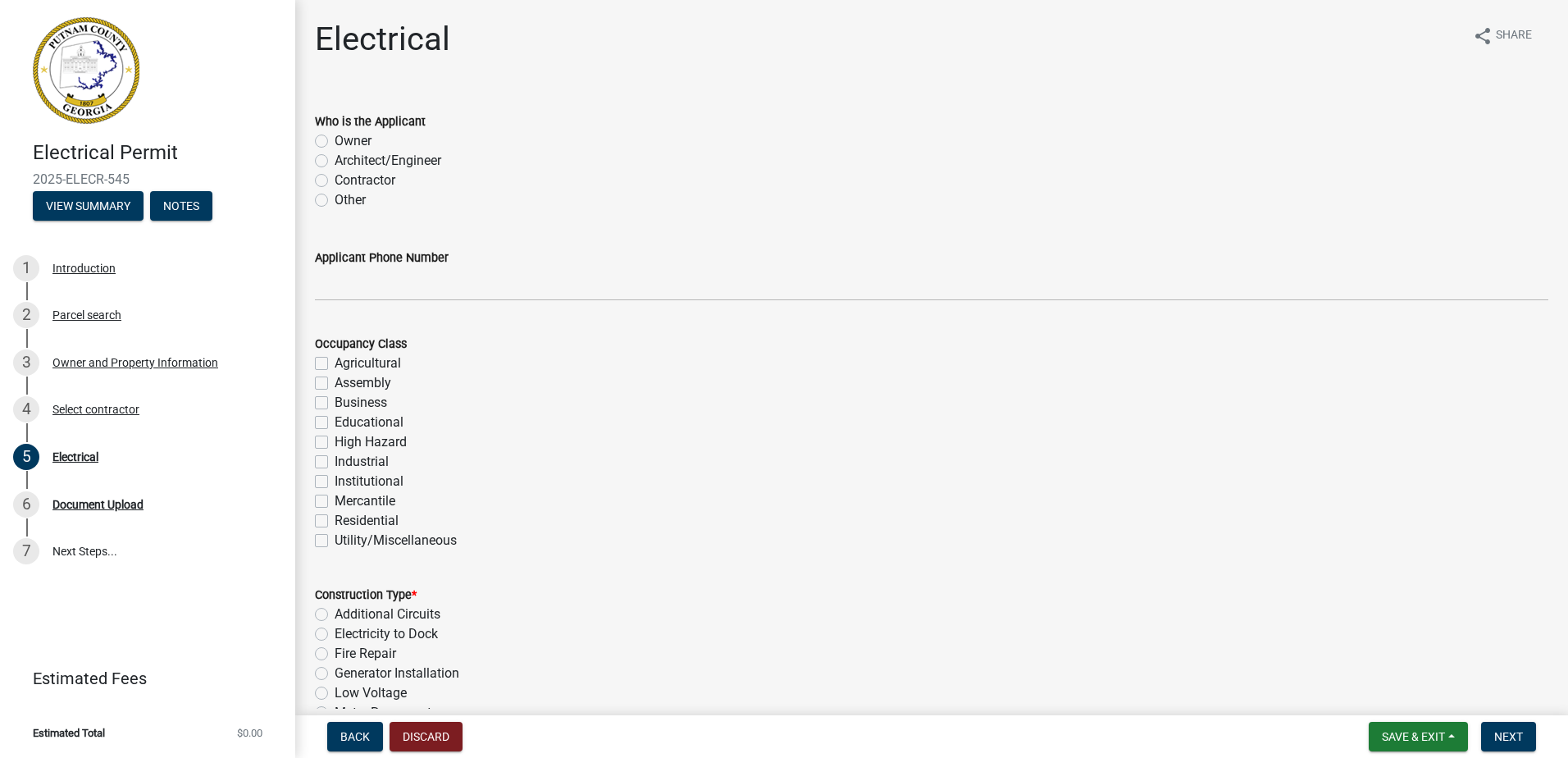
click at [367, 182] on label "Contractor" at bounding box center [364, 180] width 60 height 20
click at [345, 181] on input "Contractor" at bounding box center [340, 176] width 11 height 11
radio input "true"
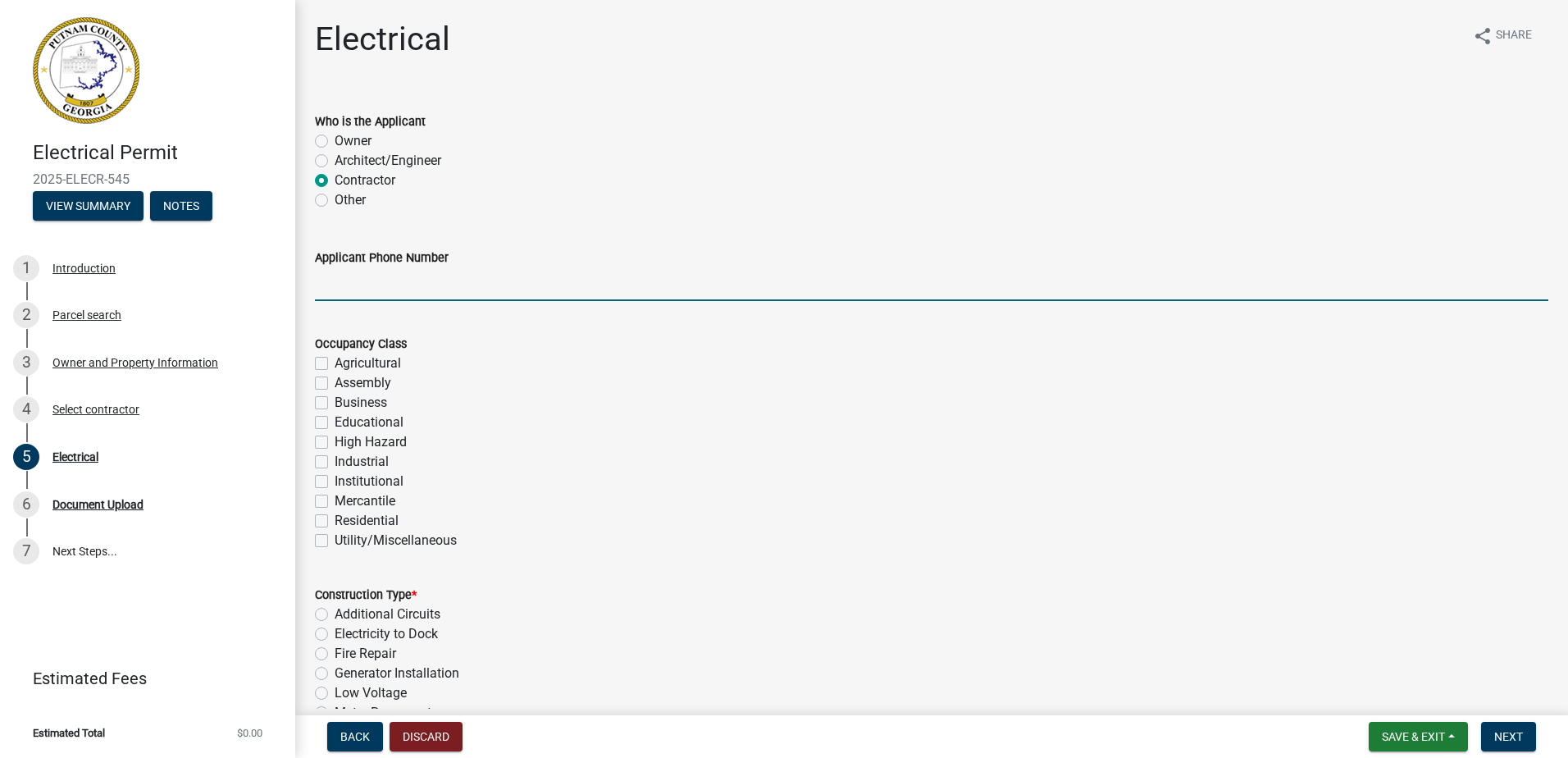
click at [379, 287] on input "Applicant Phone Number" at bounding box center [932, 284] width 1234 height 33
type input "[PHONE_NUMBER]"
type input "25000"
type input "400"
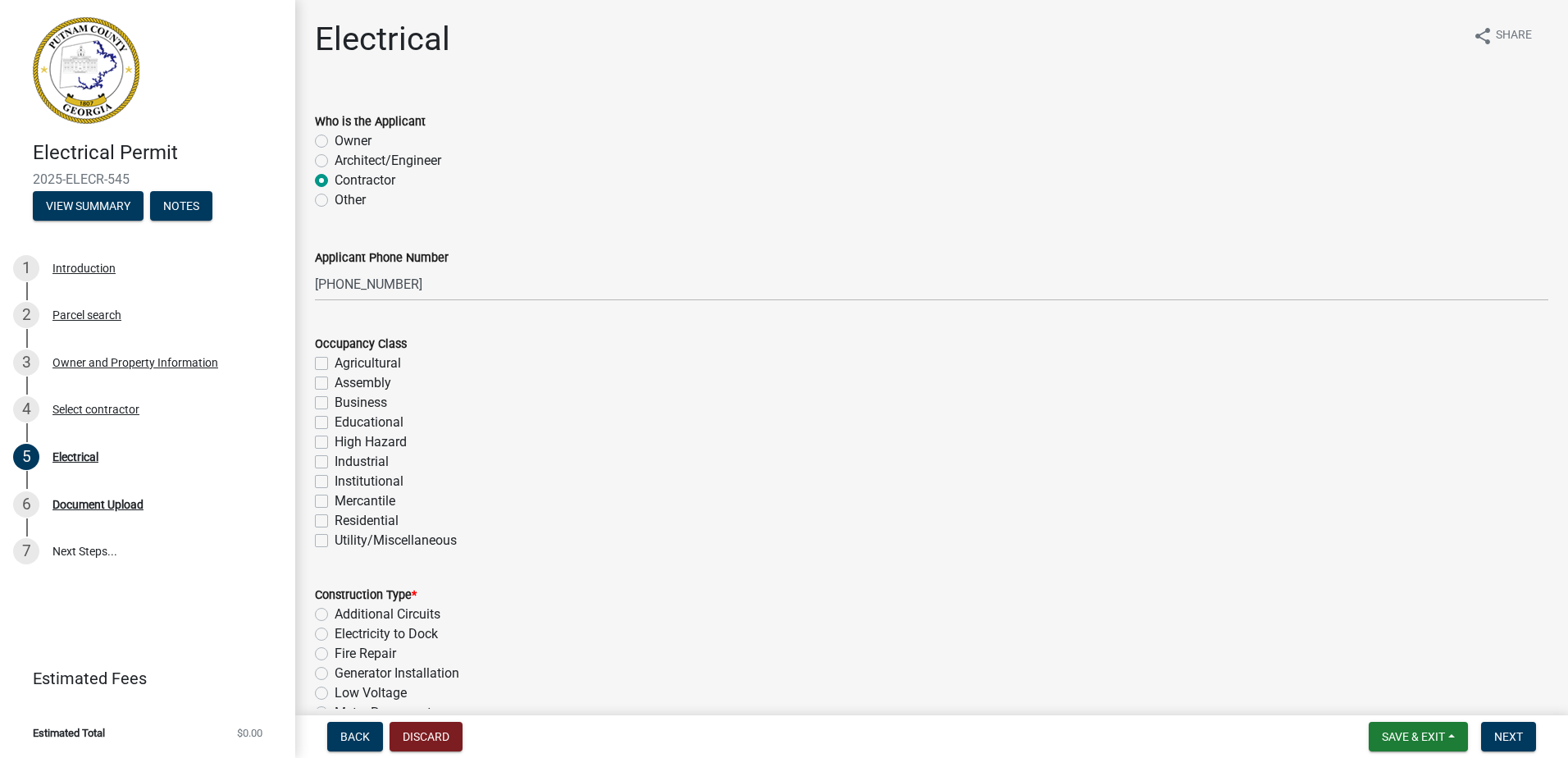
click at [372, 516] on label "Residential" at bounding box center [366, 521] width 64 height 20
click at [345, 516] on input "Residential" at bounding box center [340, 516] width 11 height 11
checkbox input "true"
checkbox input "false"
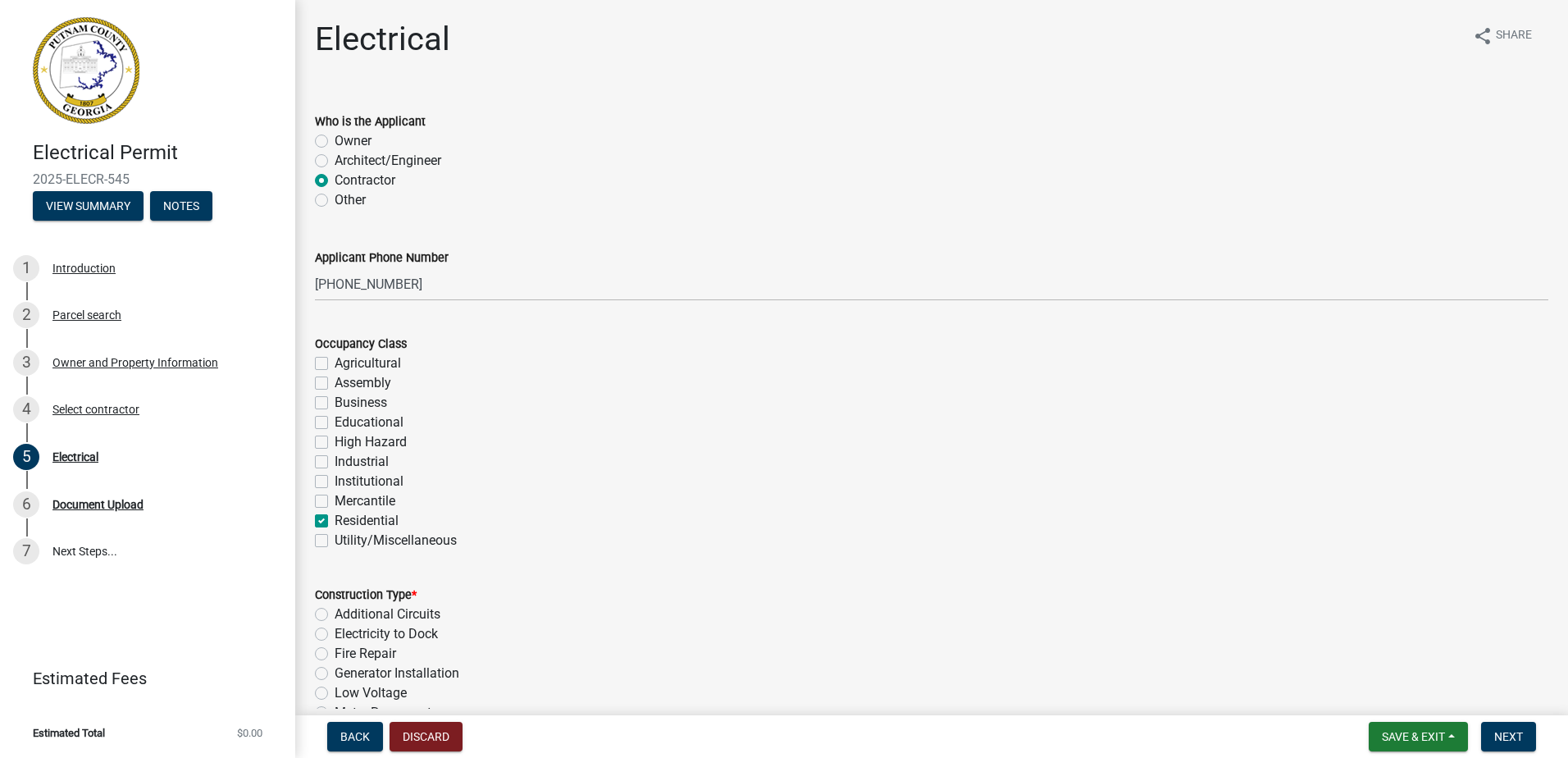
checkbox input "false"
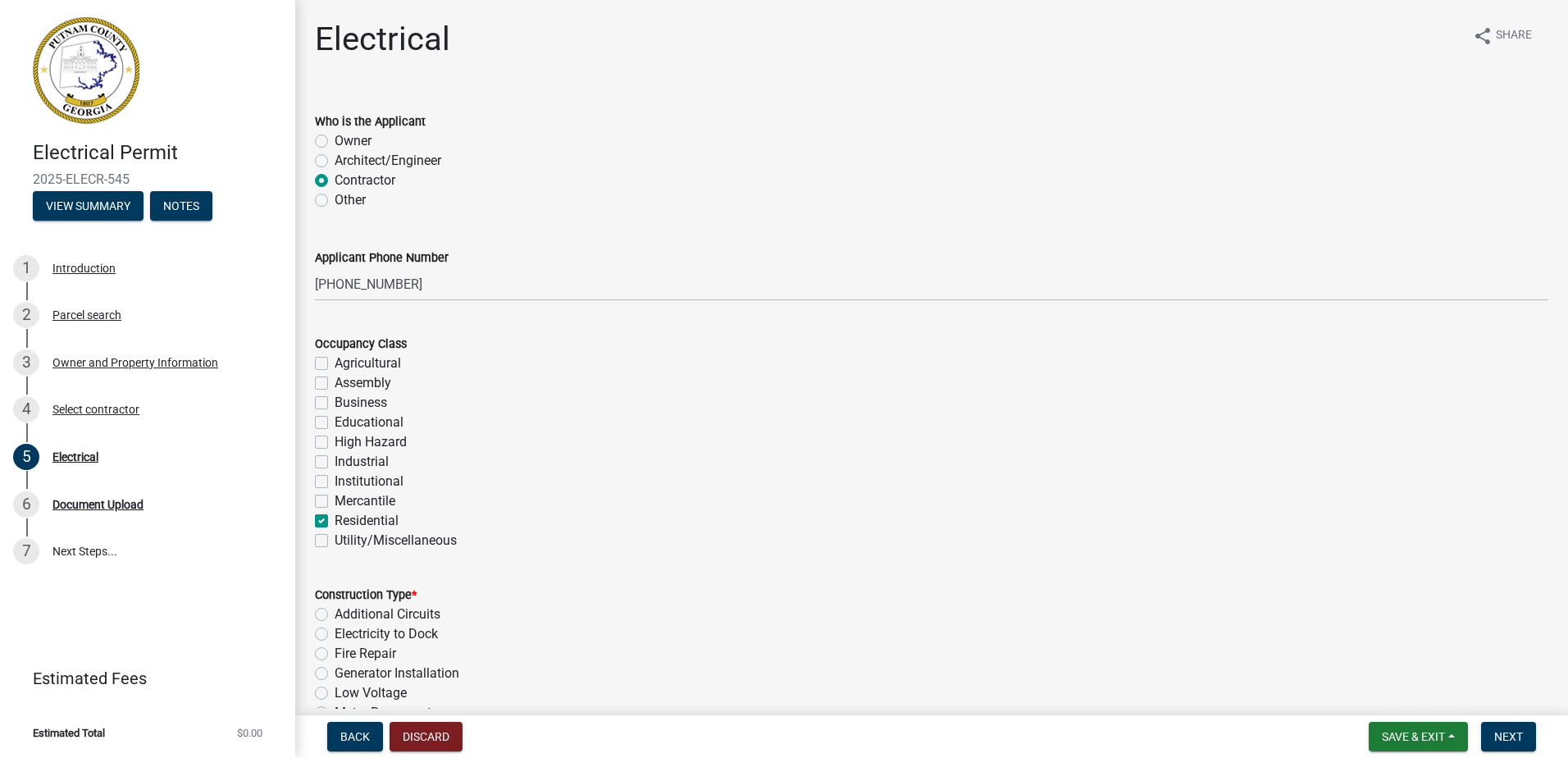
checkbox input "false"
checkbox input "true"
checkbox input "false"
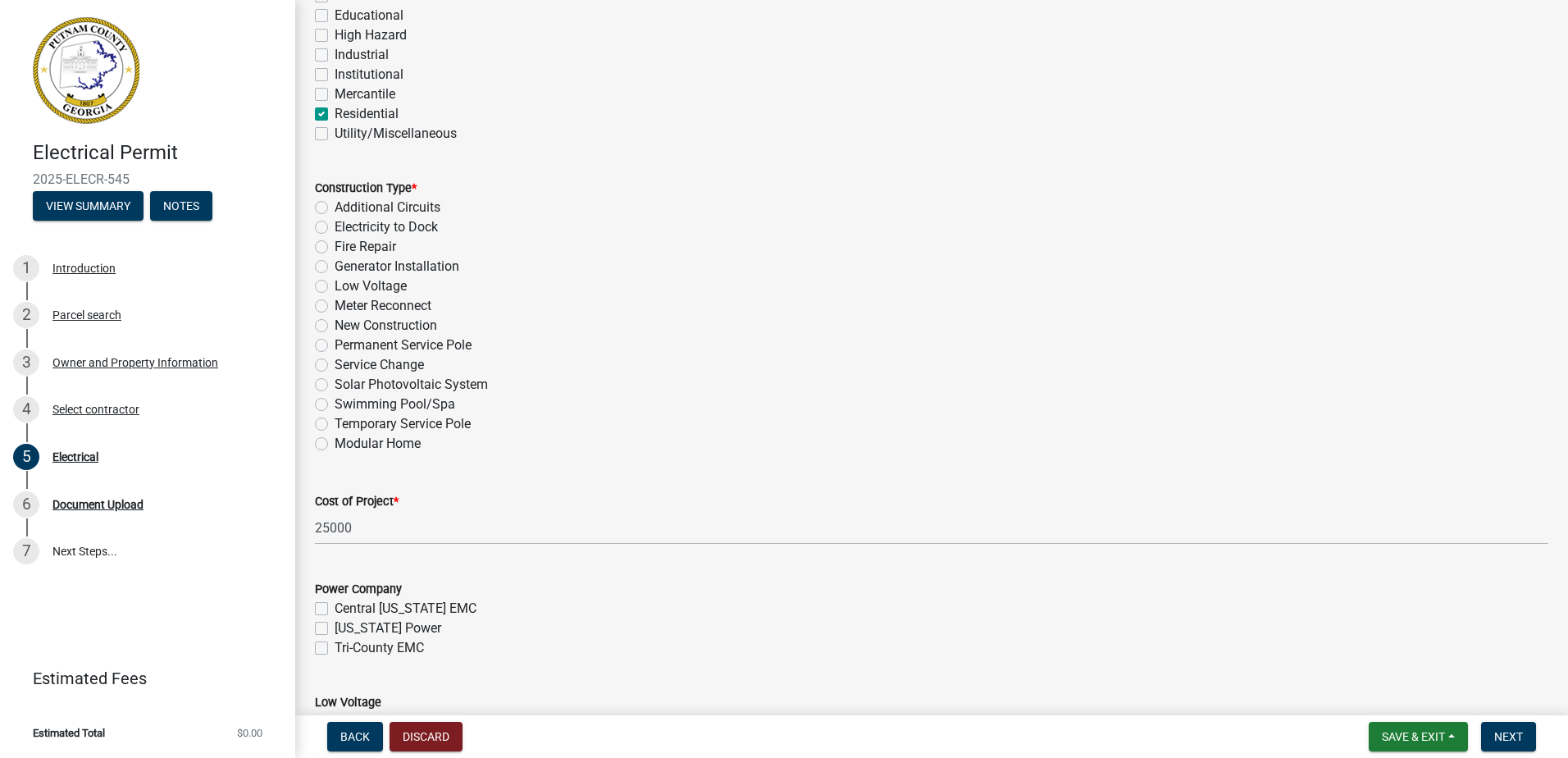
scroll to position [408, 0]
click at [410, 265] on label "Generator Installation" at bounding box center [397, 265] width 124 height 20
click at [345, 265] on input "Generator Installation" at bounding box center [340, 260] width 11 height 11
radio input "true"
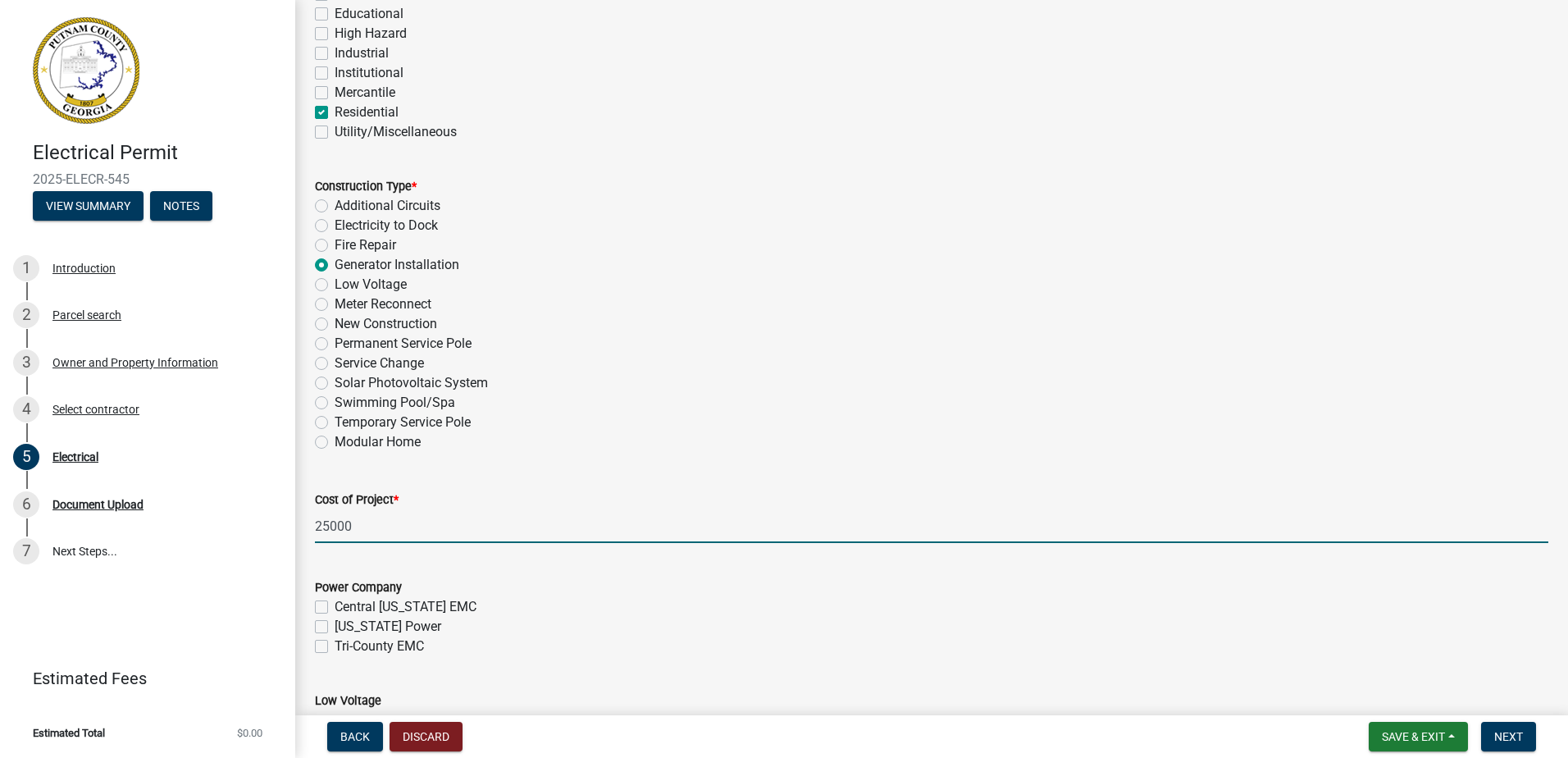
click at [360, 523] on input "25000" at bounding box center [932, 525] width 1234 height 33
click at [360, 522] on input "25000" at bounding box center [932, 525] width 1234 height 33
type input "16159"
click at [573, 467] on div "Cost of Project * 16159" at bounding box center [932, 505] width 1234 height 77
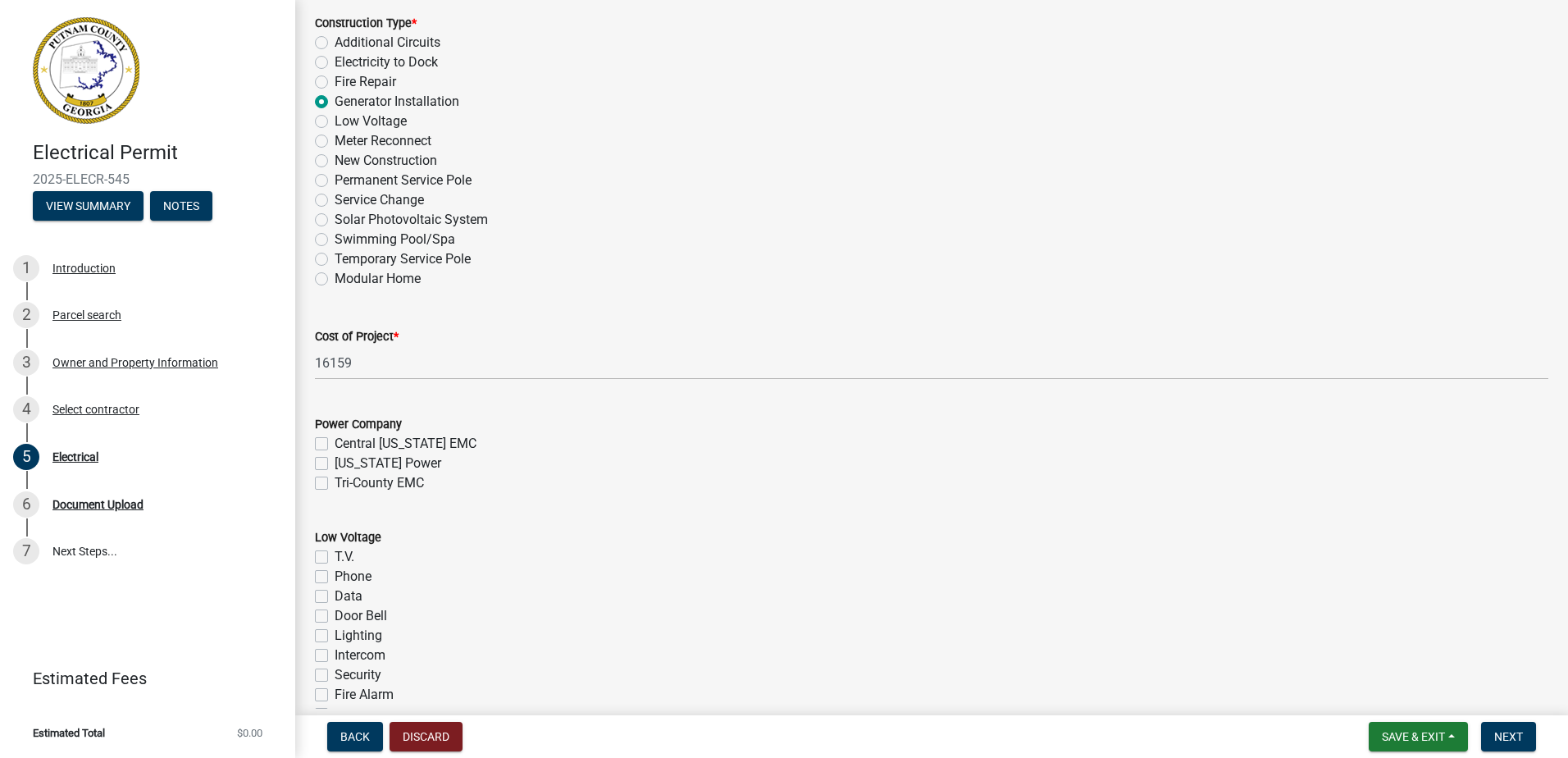
scroll to position [572, 0]
click at [390, 465] on label "[US_STATE] Power" at bounding box center [387, 462] width 106 height 20
click at [345, 463] on input "[US_STATE] Power" at bounding box center [340, 458] width 11 height 11
checkbox input "true"
checkbox input "false"
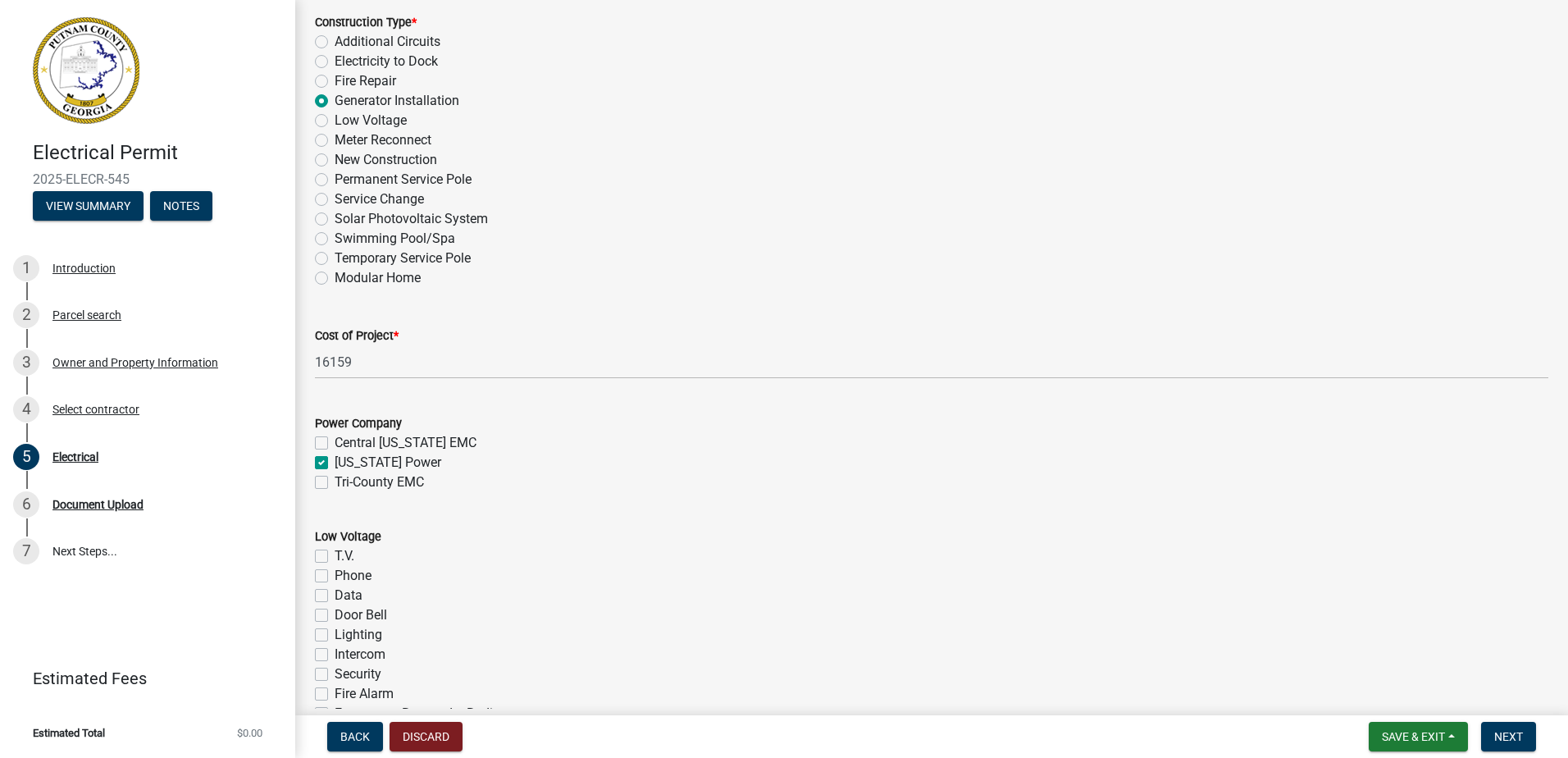
checkbox input "true"
checkbox input "false"
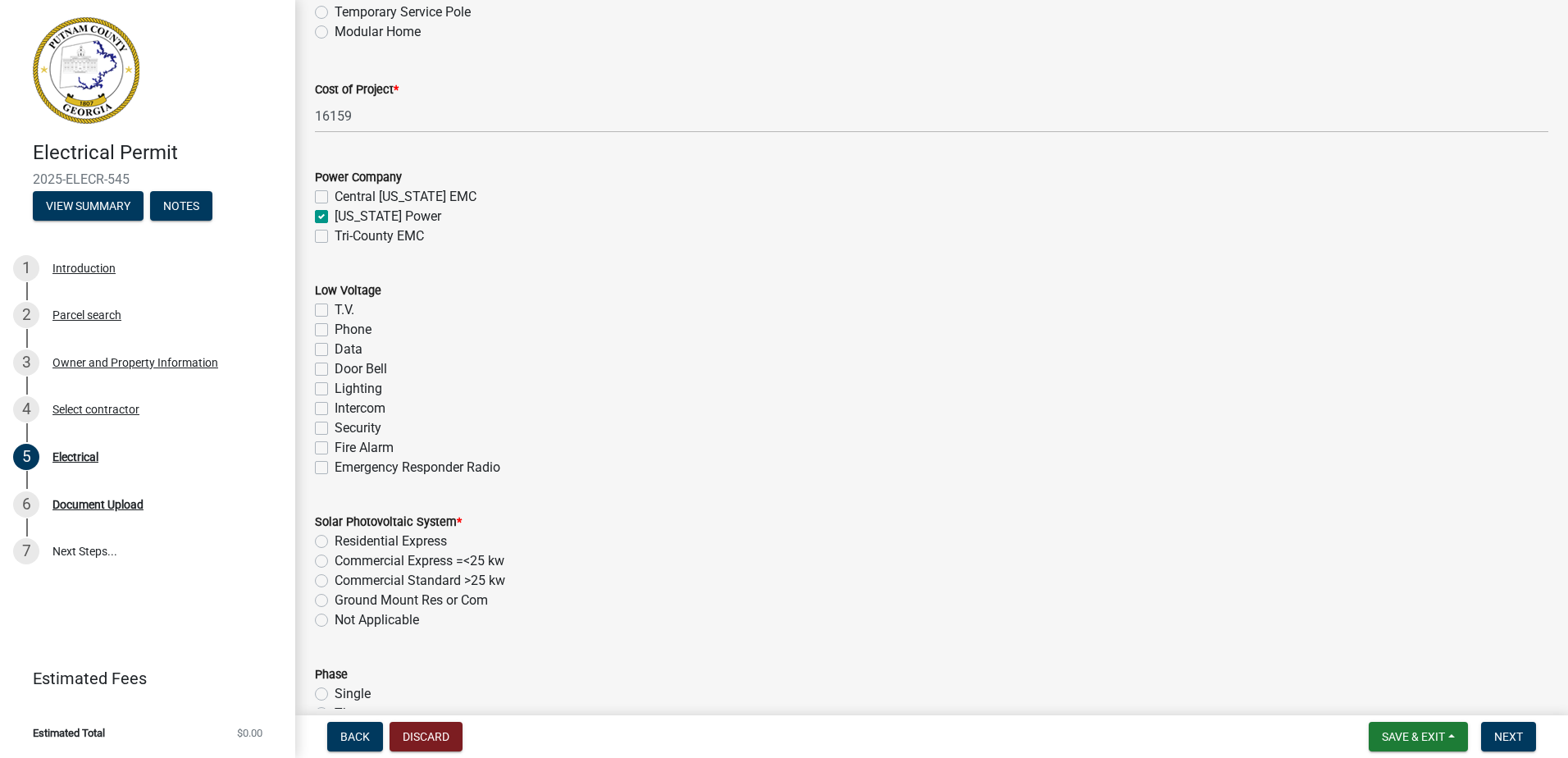
click at [374, 617] on label "Not Applicable" at bounding box center [377, 620] width 85 height 20
click at [345, 617] on input "Not Applicable" at bounding box center [340, 616] width 11 height 11
radio input "true"
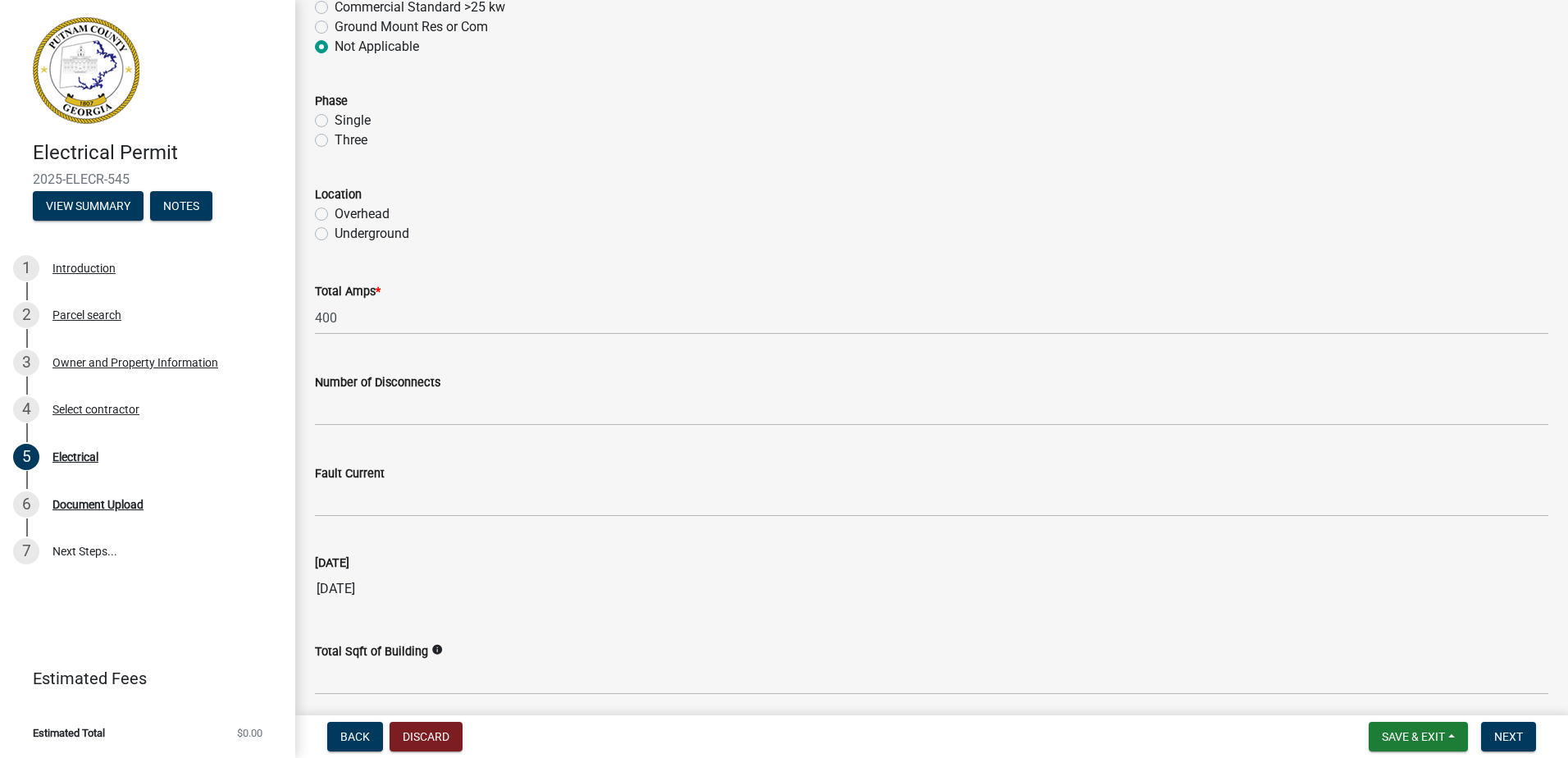
scroll to position [1393, 0]
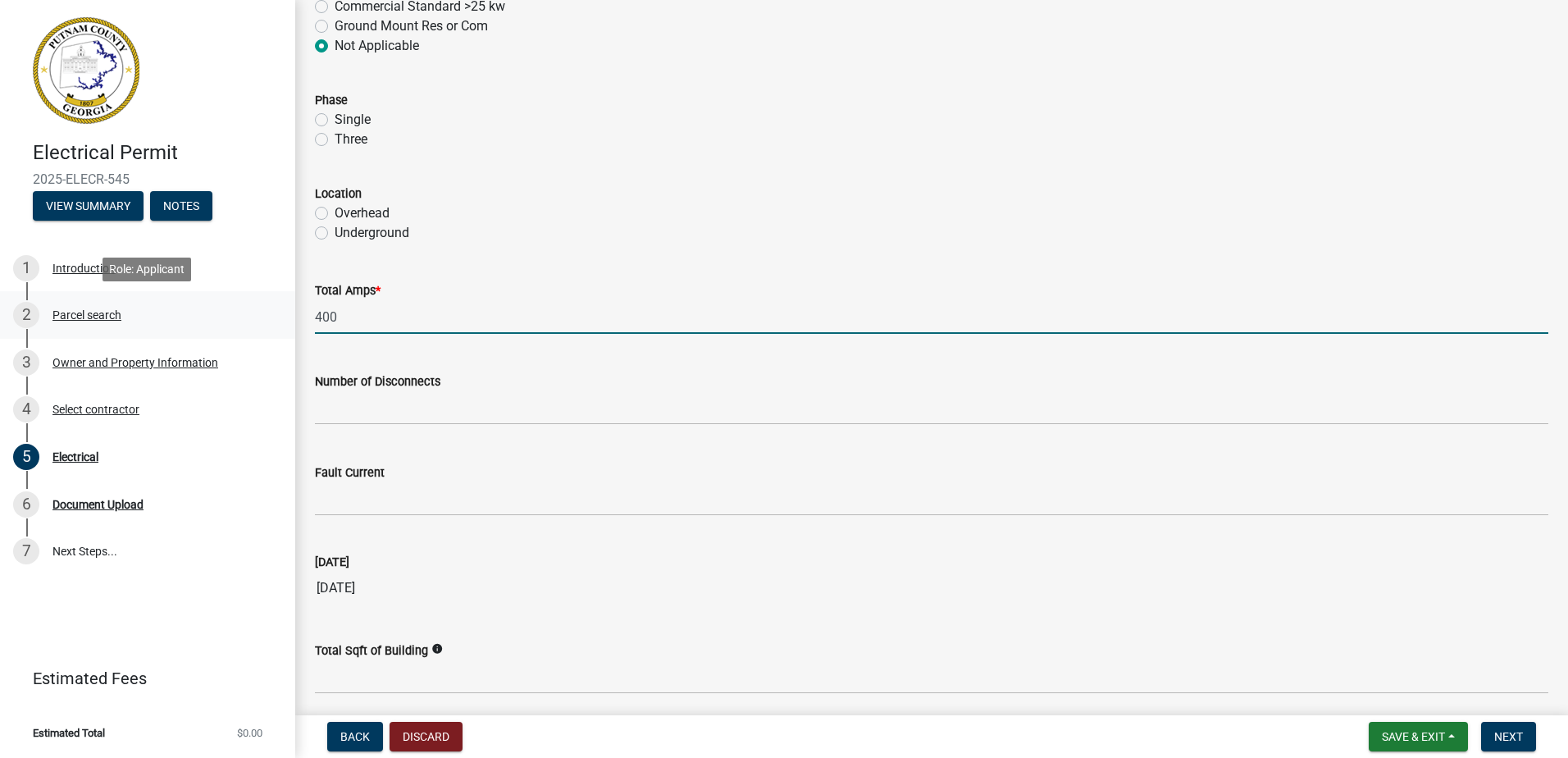
drag, startPoint x: 396, startPoint y: 310, endPoint x: 278, endPoint y: 333, distance: 120.2
click at [217, 333] on div "Electrical Permit 2025-ELECR-545 View Summary Notes 1 Introduction 2 Parcel sea…" at bounding box center [784, 379] width 1568 height 758
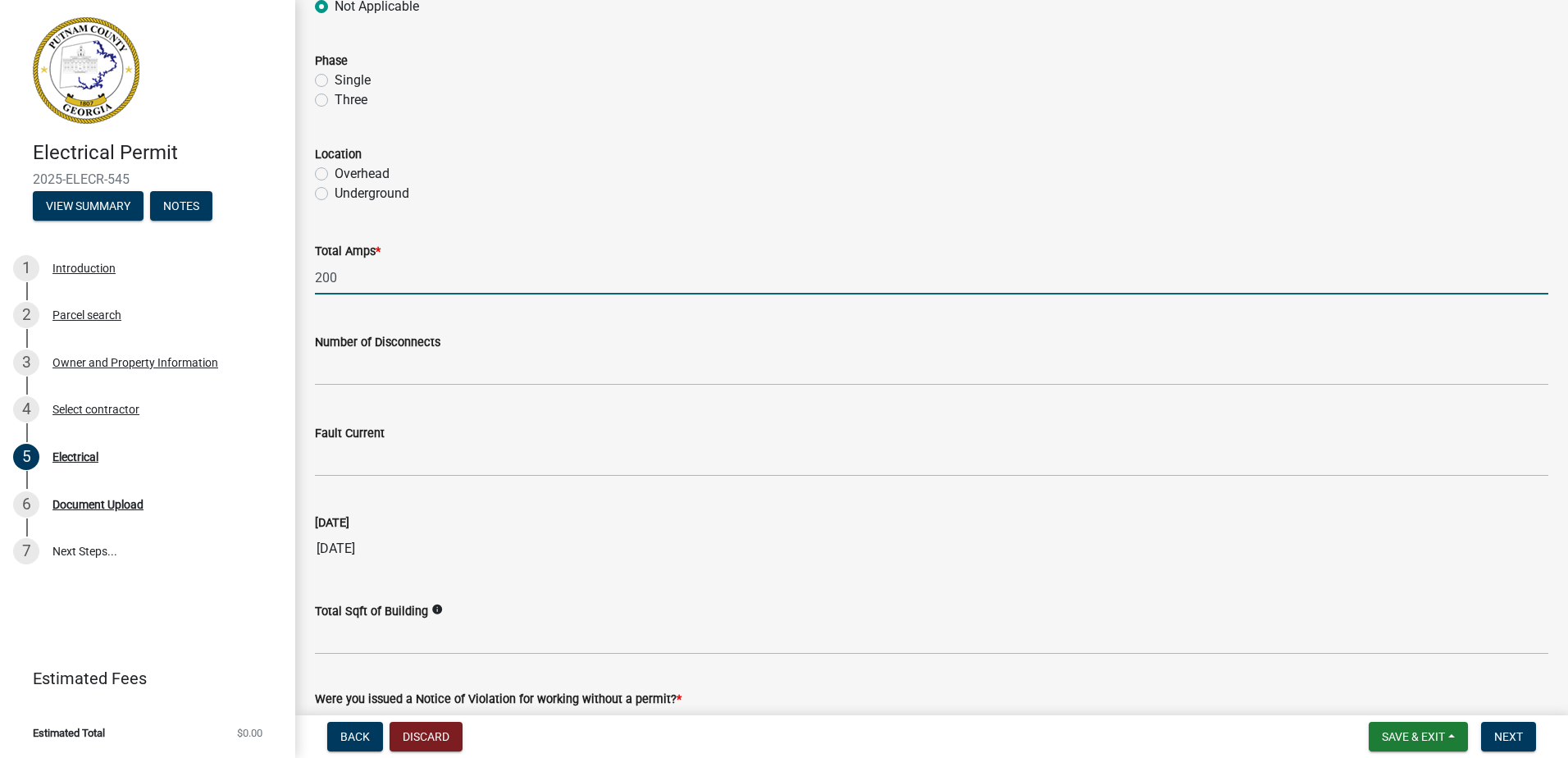
scroll to position [1550, 0]
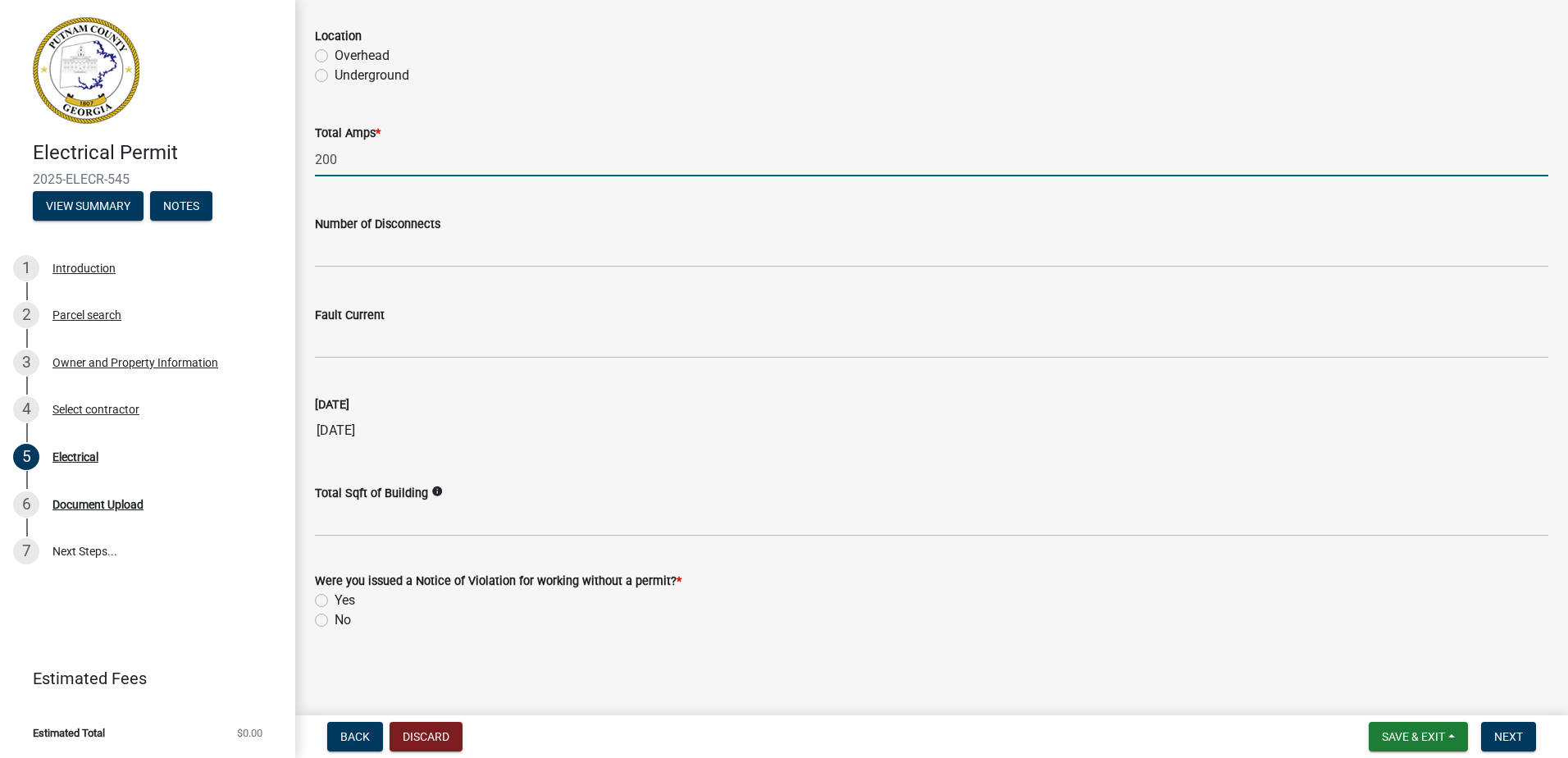
type input "200"
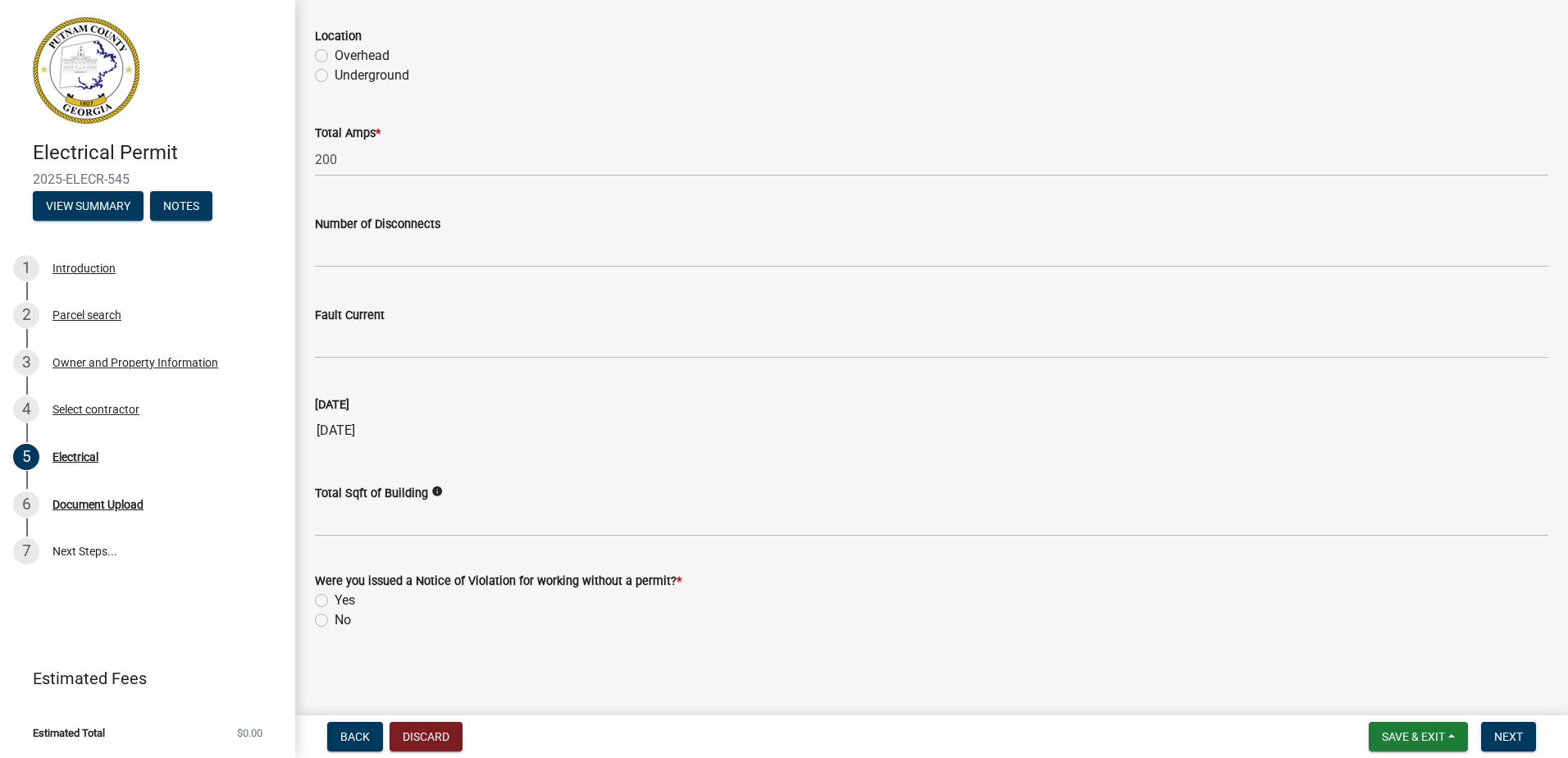
click at [342, 620] on label "No" at bounding box center [342, 620] width 16 height 20
click at [342, 620] on input "No" at bounding box center [340, 616] width 11 height 11
radio input "true"
click at [1495, 730] on span "Next" at bounding box center [1509, 736] width 29 height 14
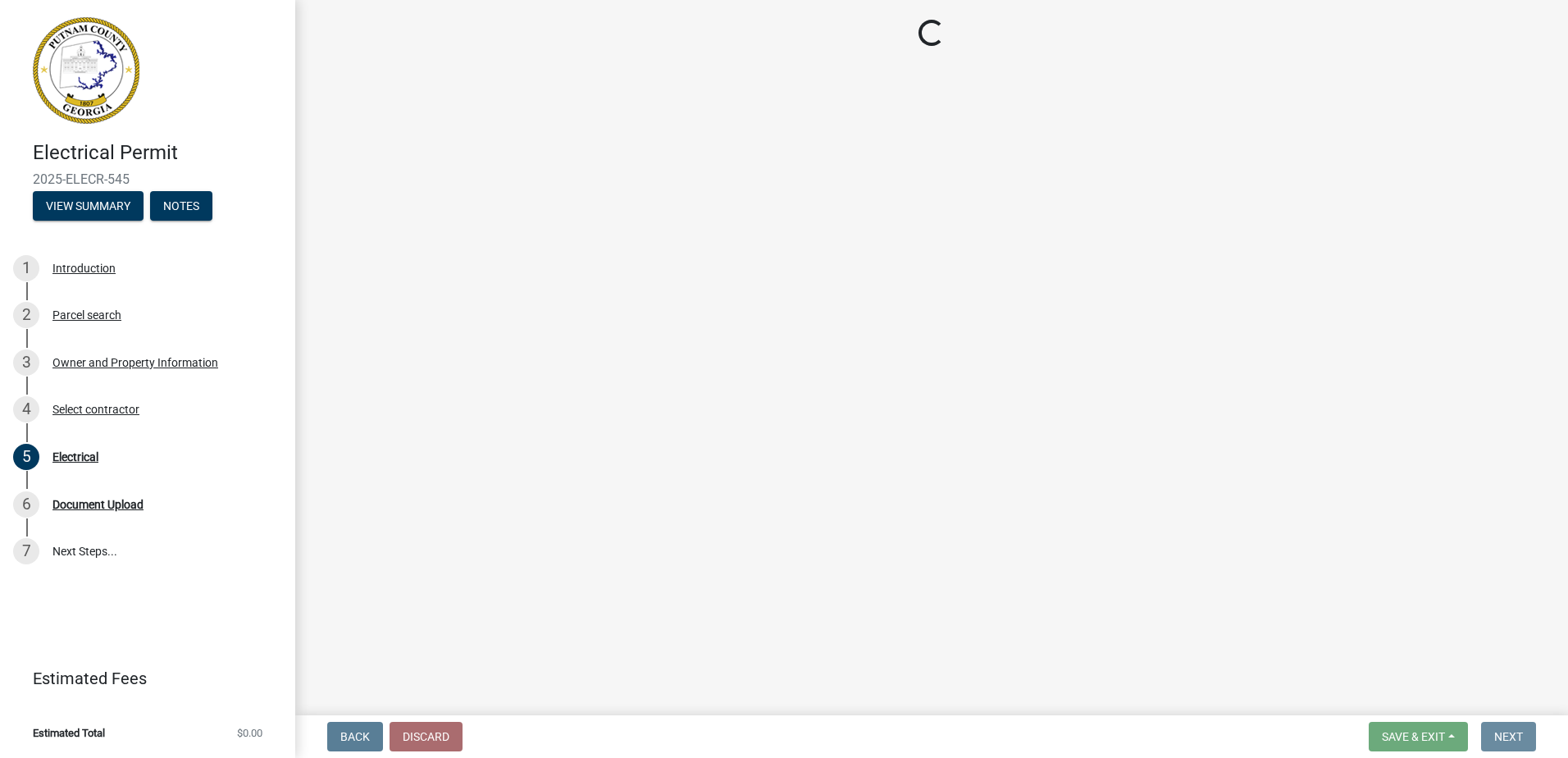
scroll to position [0, 0]
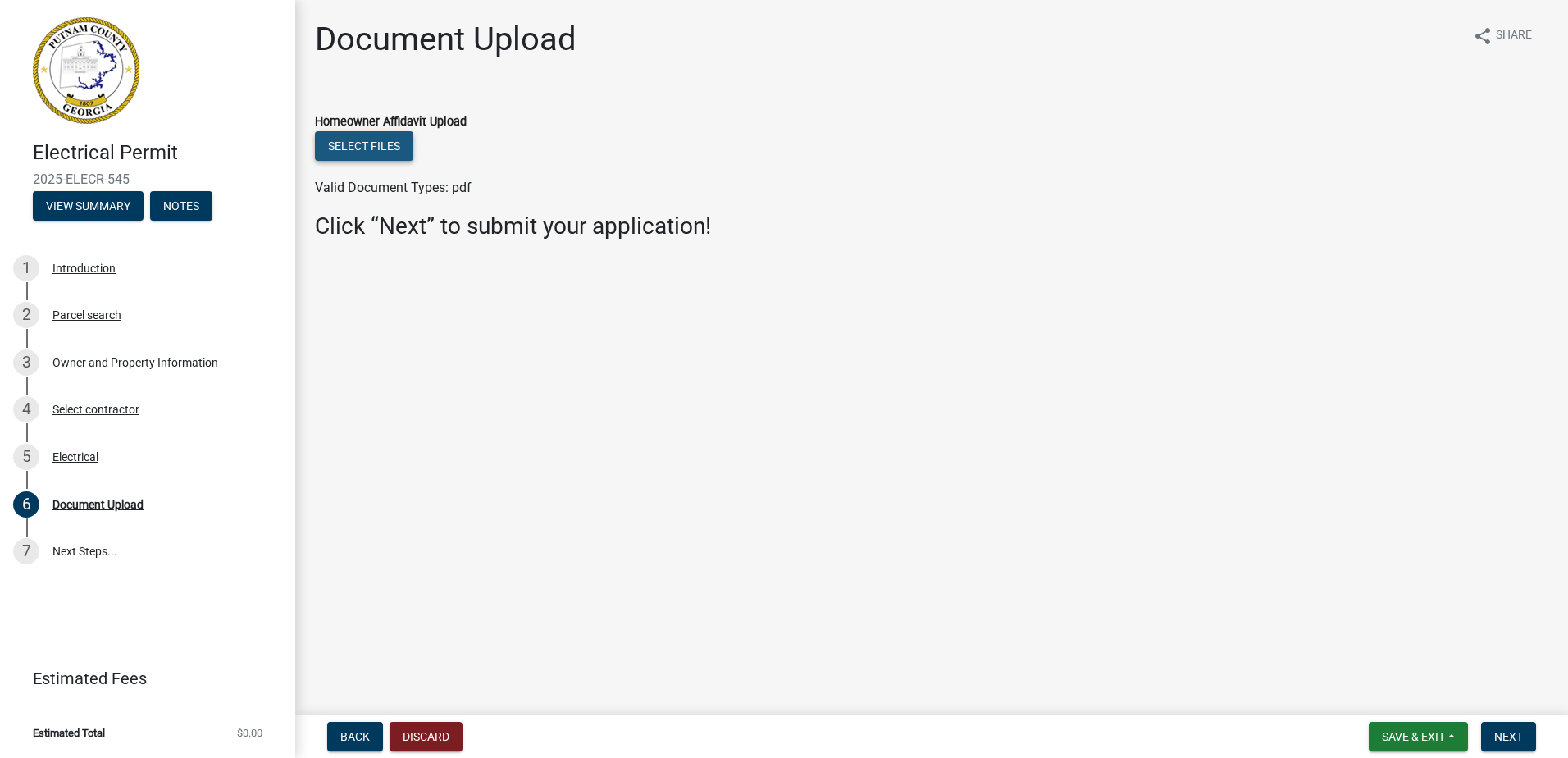
click at [388, 151] on button "Select files" at bounding box center [364, 146] width 98 height 30
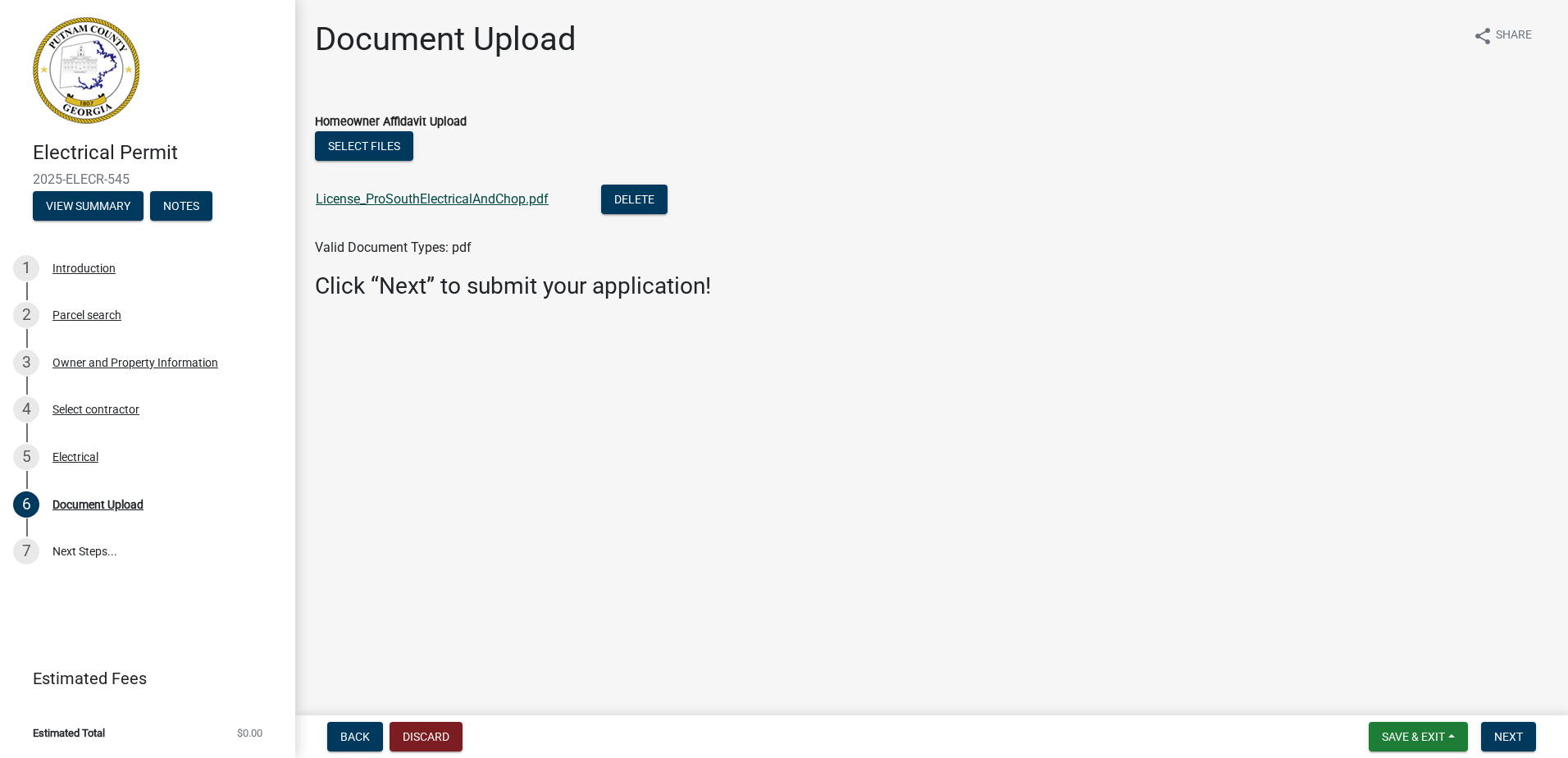
click at [428, 200] on link "License_ProSouthElectricalAndChop.pdf" at bounding box center [432, 198] width 233 height 15
click at [1507, 730] on span "Next" at bounding box center [1509, 736] width 29 height 14
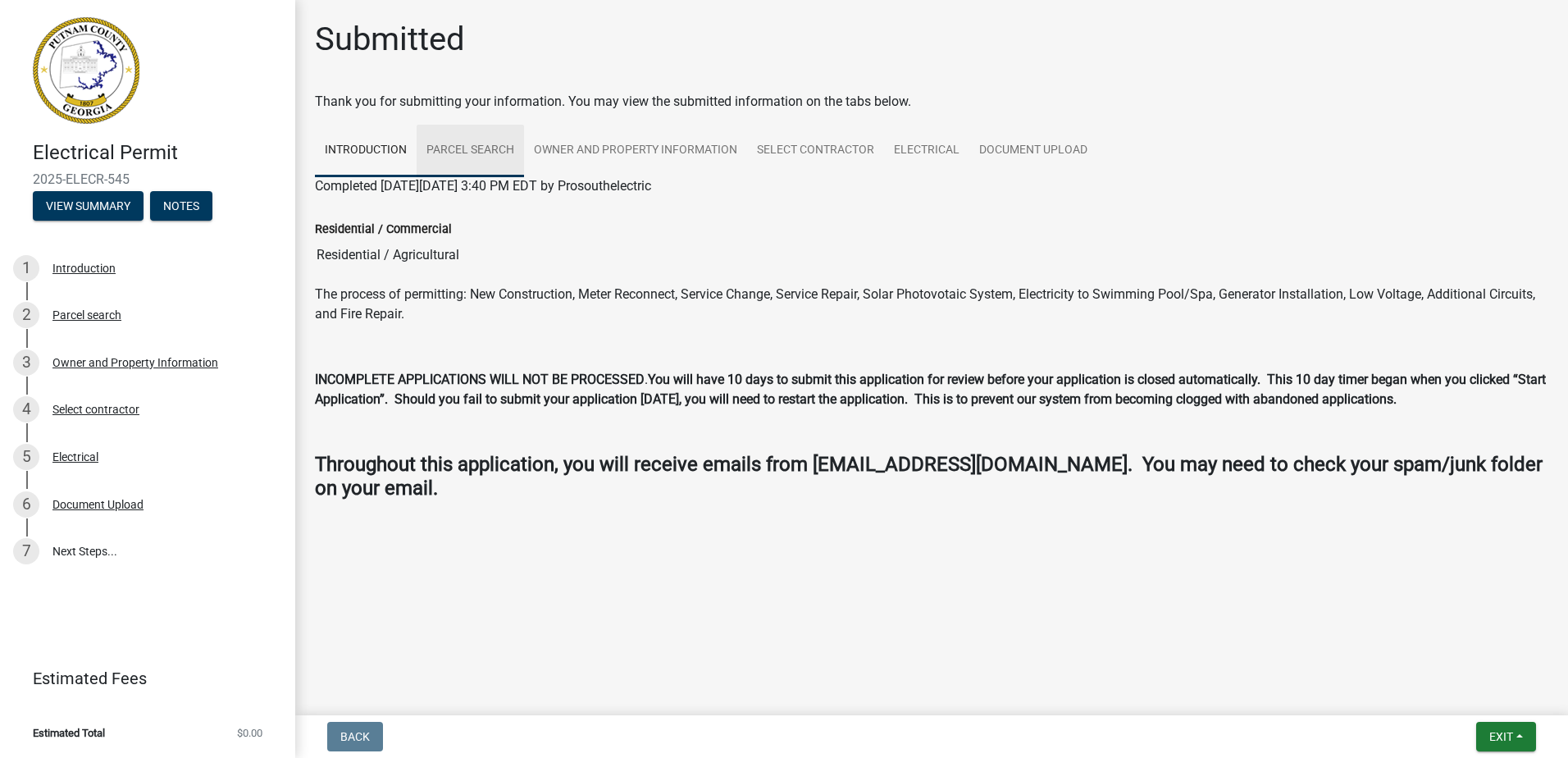
click at [515, 151] on link "Parcel search" at bounding box center [469, 151] width 107 height 52
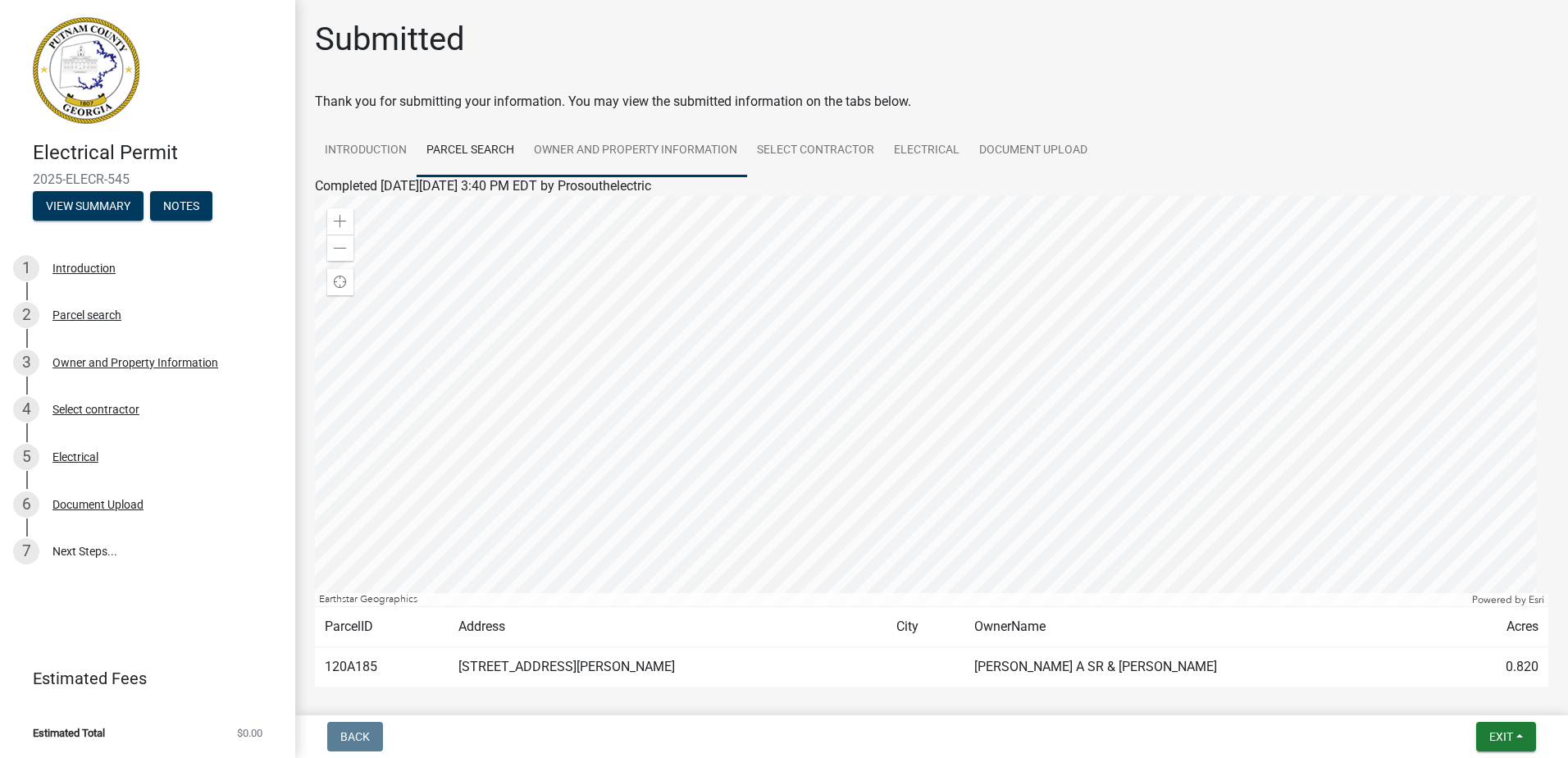
click at [613, 145] on link "Owner and Property Information" at bounding box center [636, 151] width 223 height 52
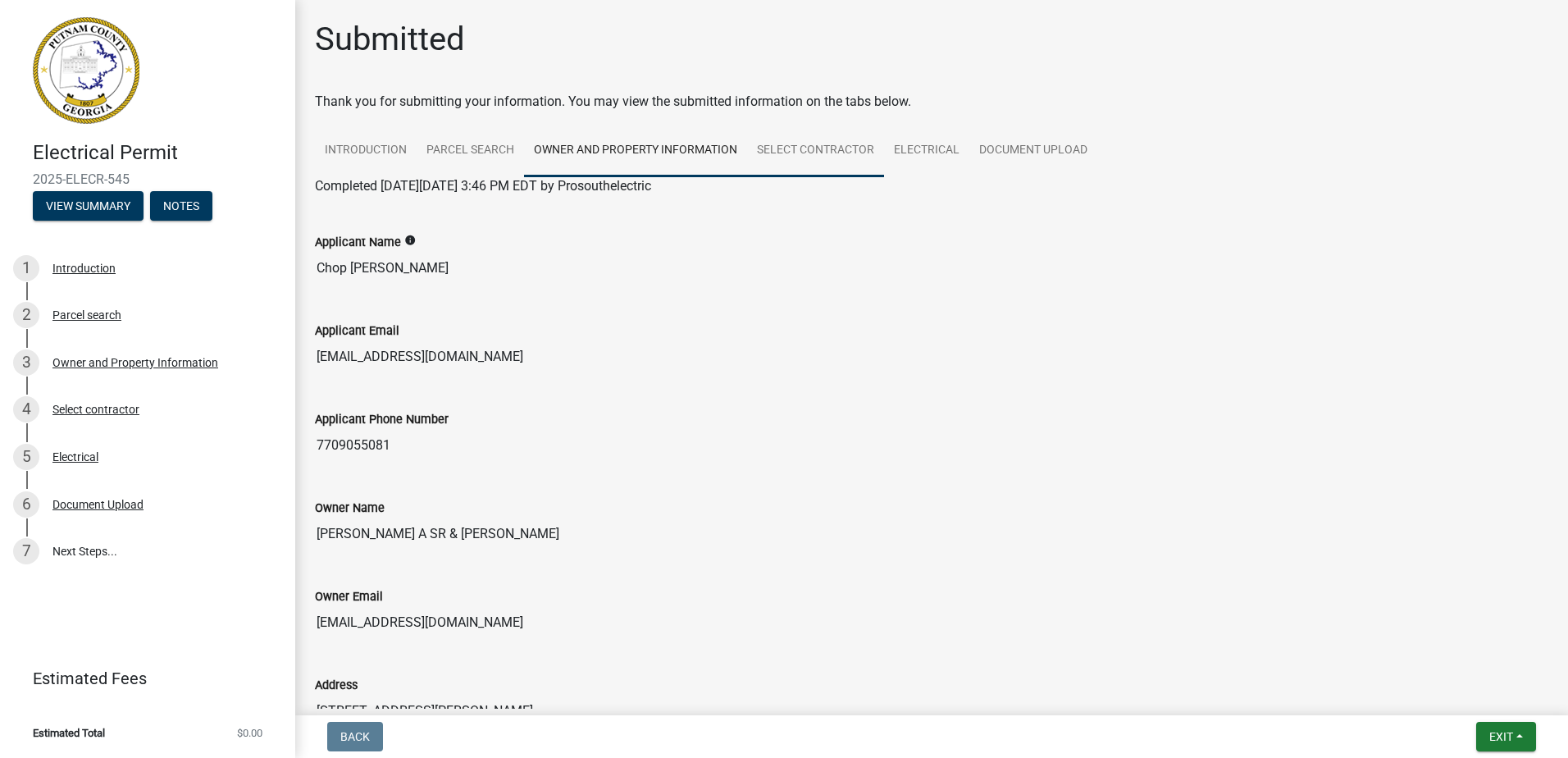
click at [820, 151] on link "Select contractor" at bounding box center [816, 151] width 137 height 52
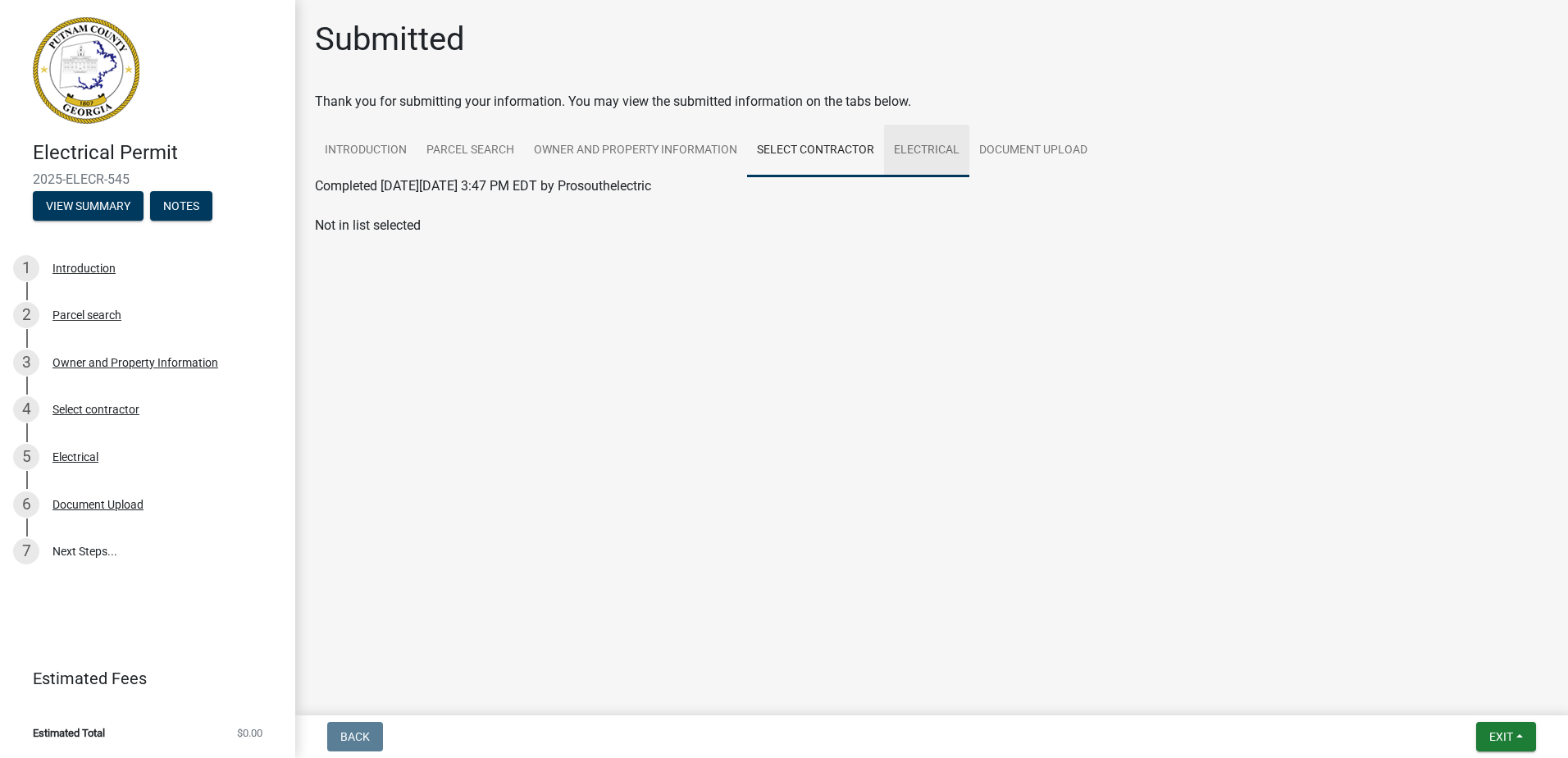
click at [922, 150] on link "Electrical" at bounding box center [926, 151] width 86 height 52
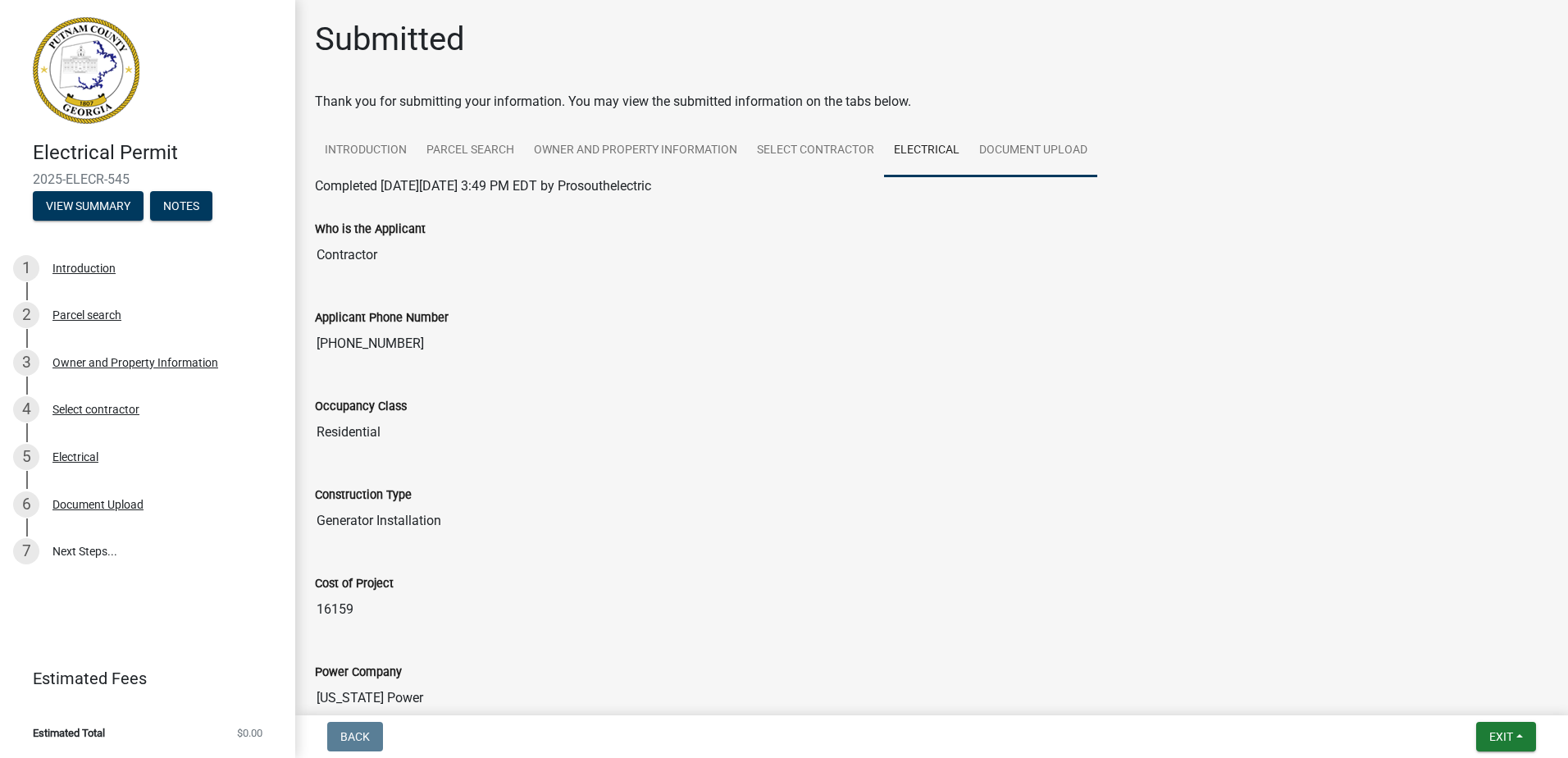
click at [1064, 162] on link "Document Upload" at bounding box center [1034, 151] width 128 height 52
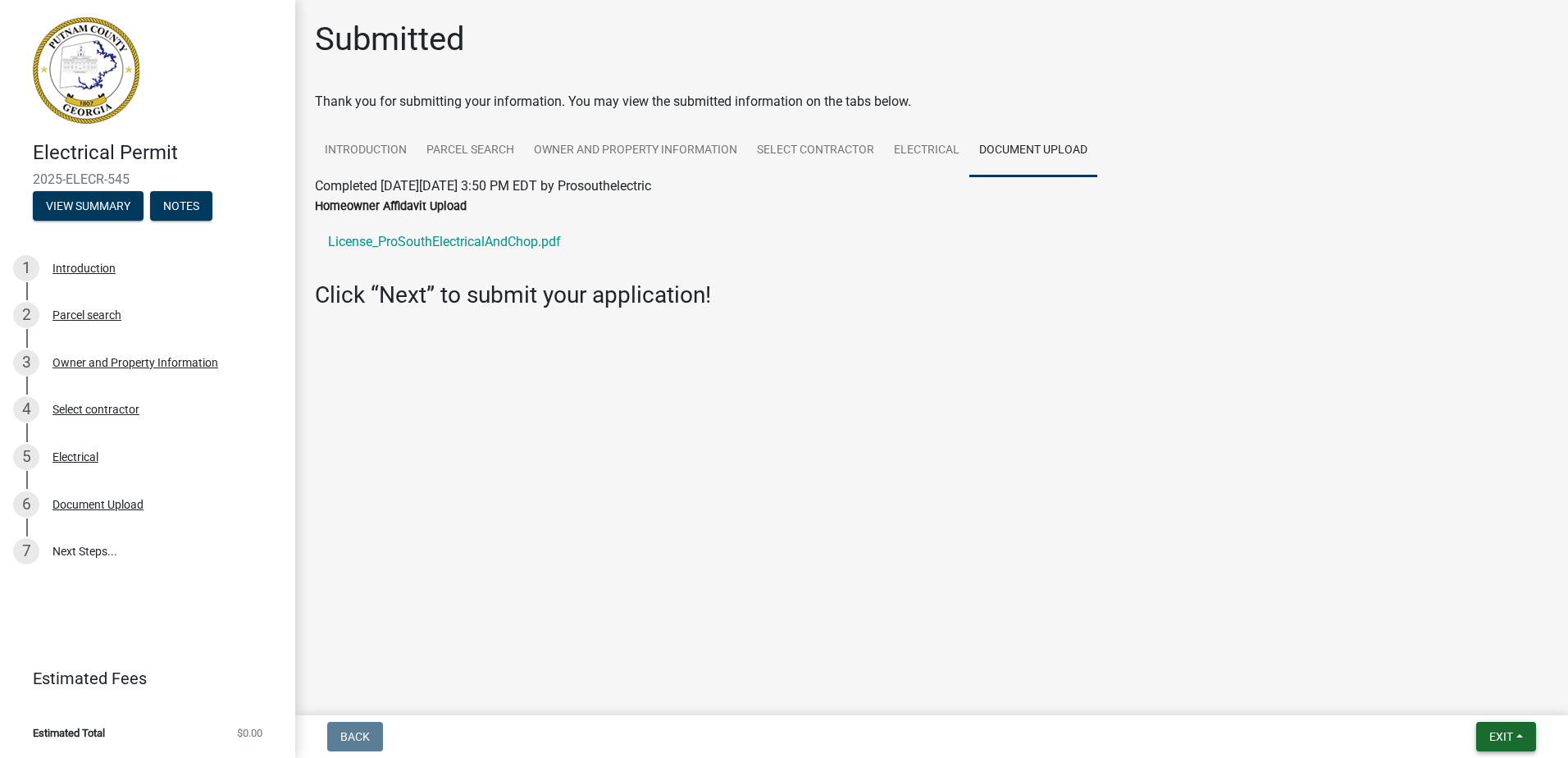
click at [1501, 736] on span "Exit" at bounding box center [1501, 736] width 23 height 14
click at [1495, 694] on button "Save & Exit" at bounding box center [1471, 694] width 132 height 40
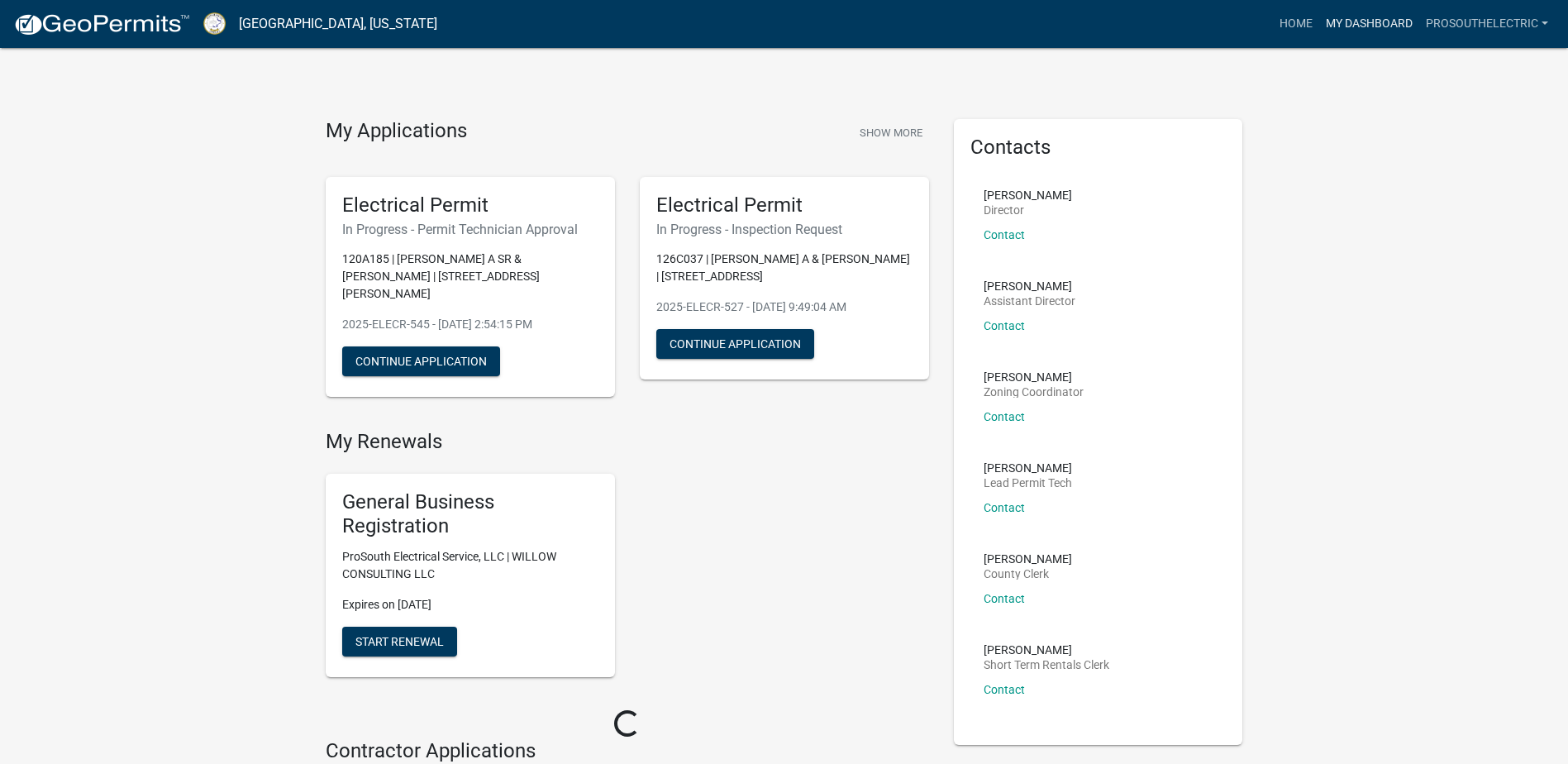
click at [1337, 30] on link "My Dashboard" at bounding box center [1369, 24] width 100 height 32
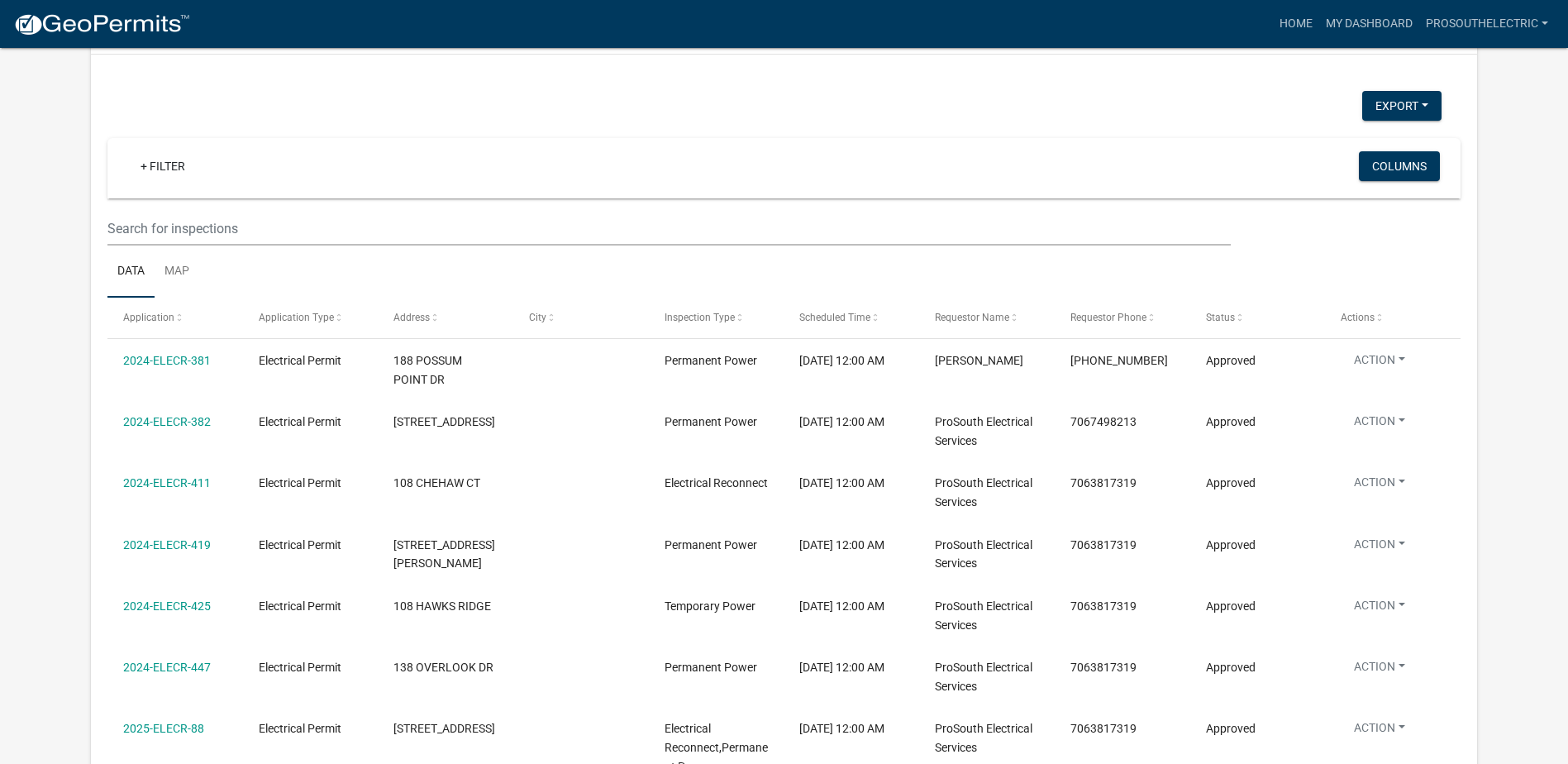
select select "3: 100"
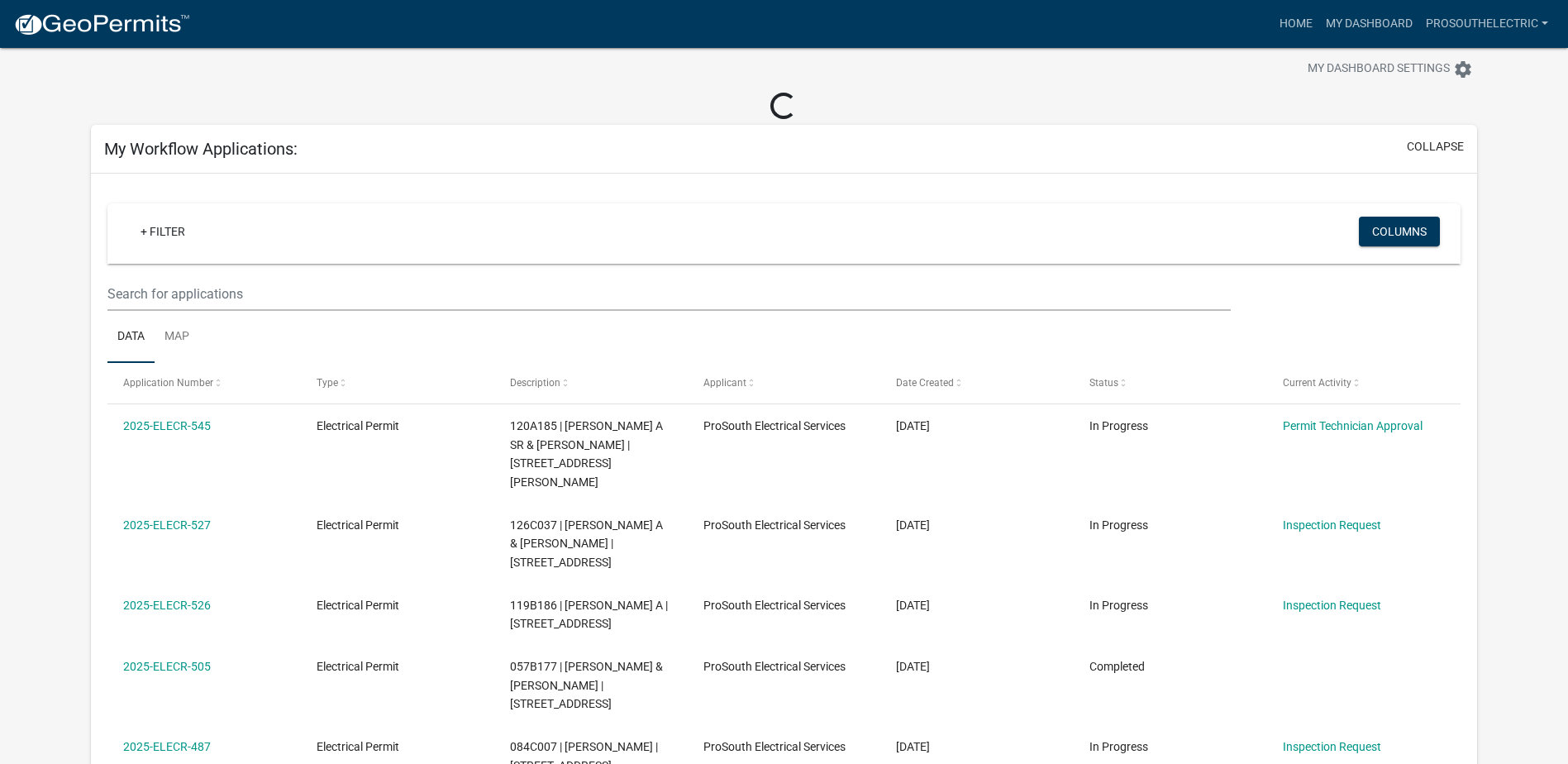
scroll to position [33, 0]
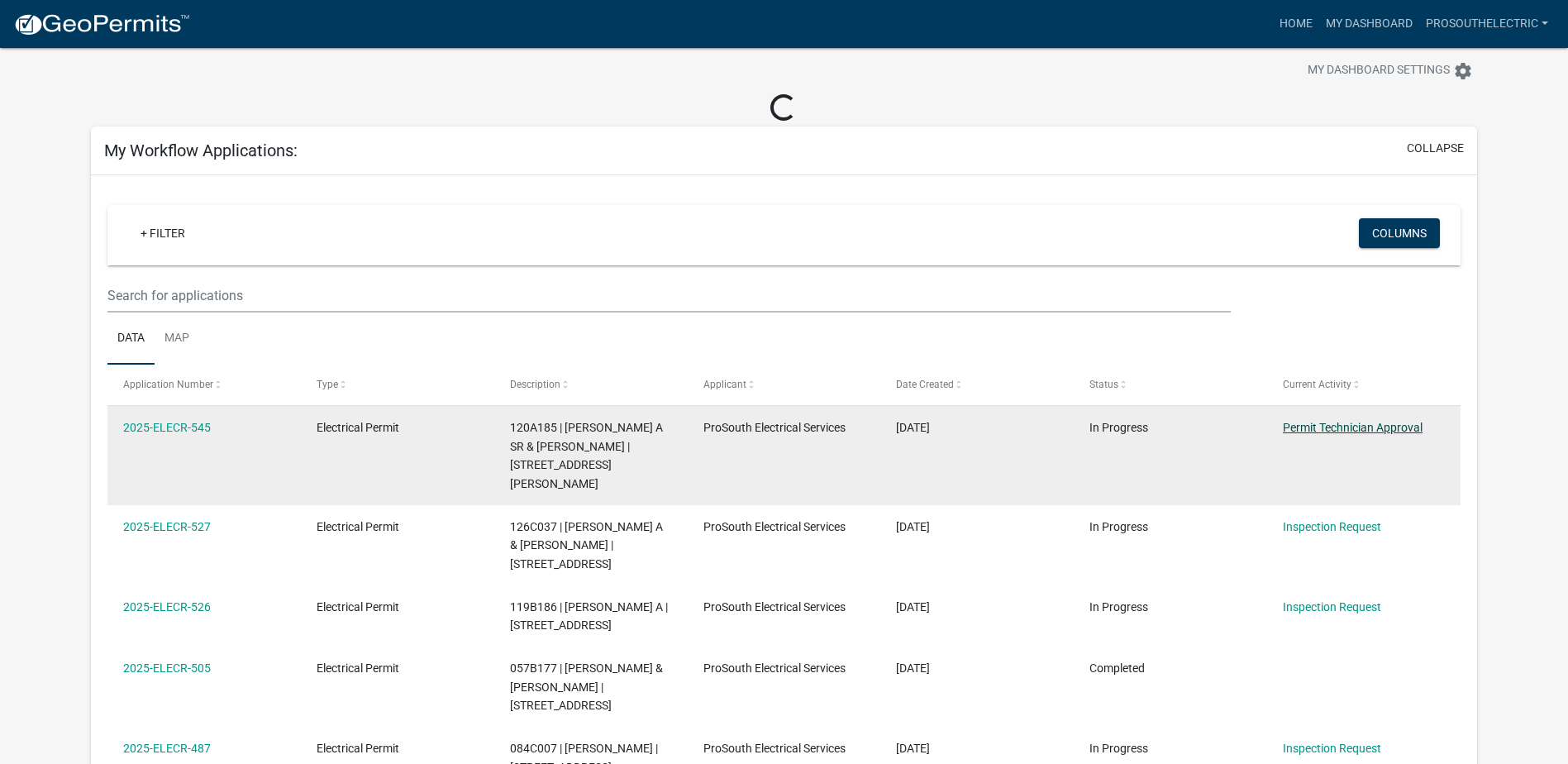
click at [1358, 431] on link "Permit Technician Approval" at bounding box center [1353, 427] width 140 height 14
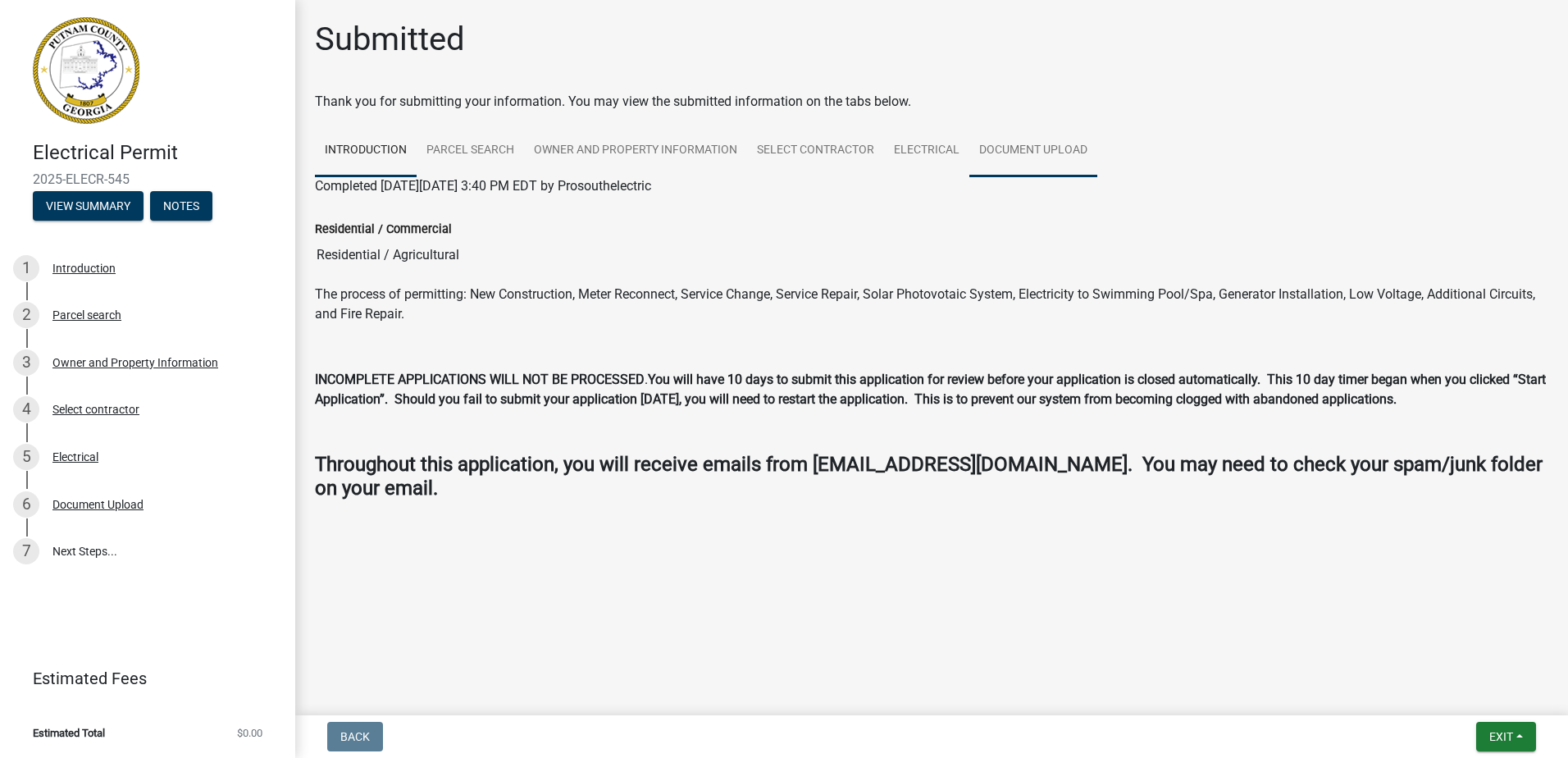
click at [1052, 157] on link "Document Upload" at bounding box center [1034, 151] width 128 height 52
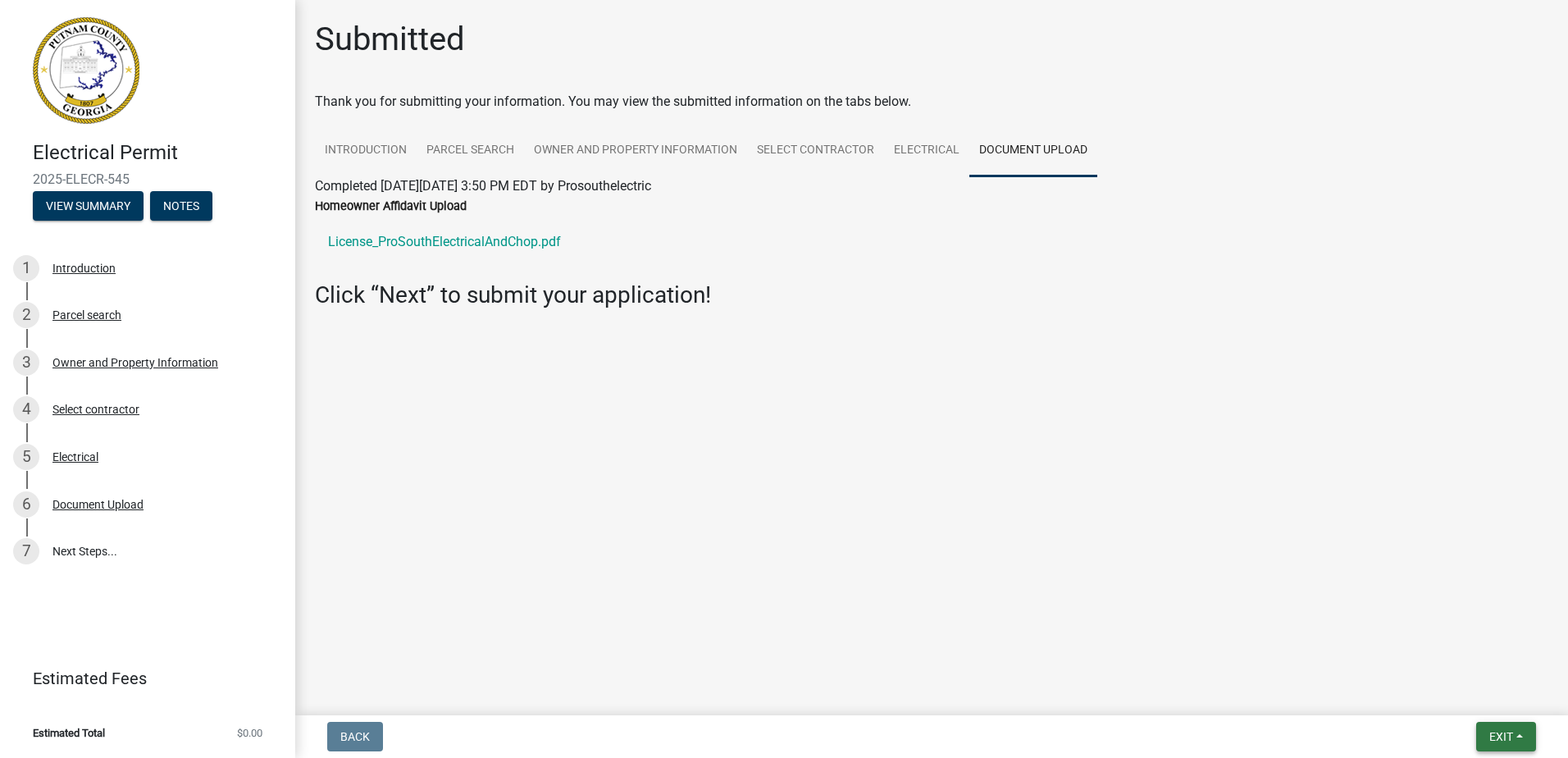
click at [1516, 735] on button "Exit" at bounding box center [1506, 736] width 59 height 30
click at [1504, 701] on button "Save & Exit" at bounding box center [1471, 694] width 132 height 40
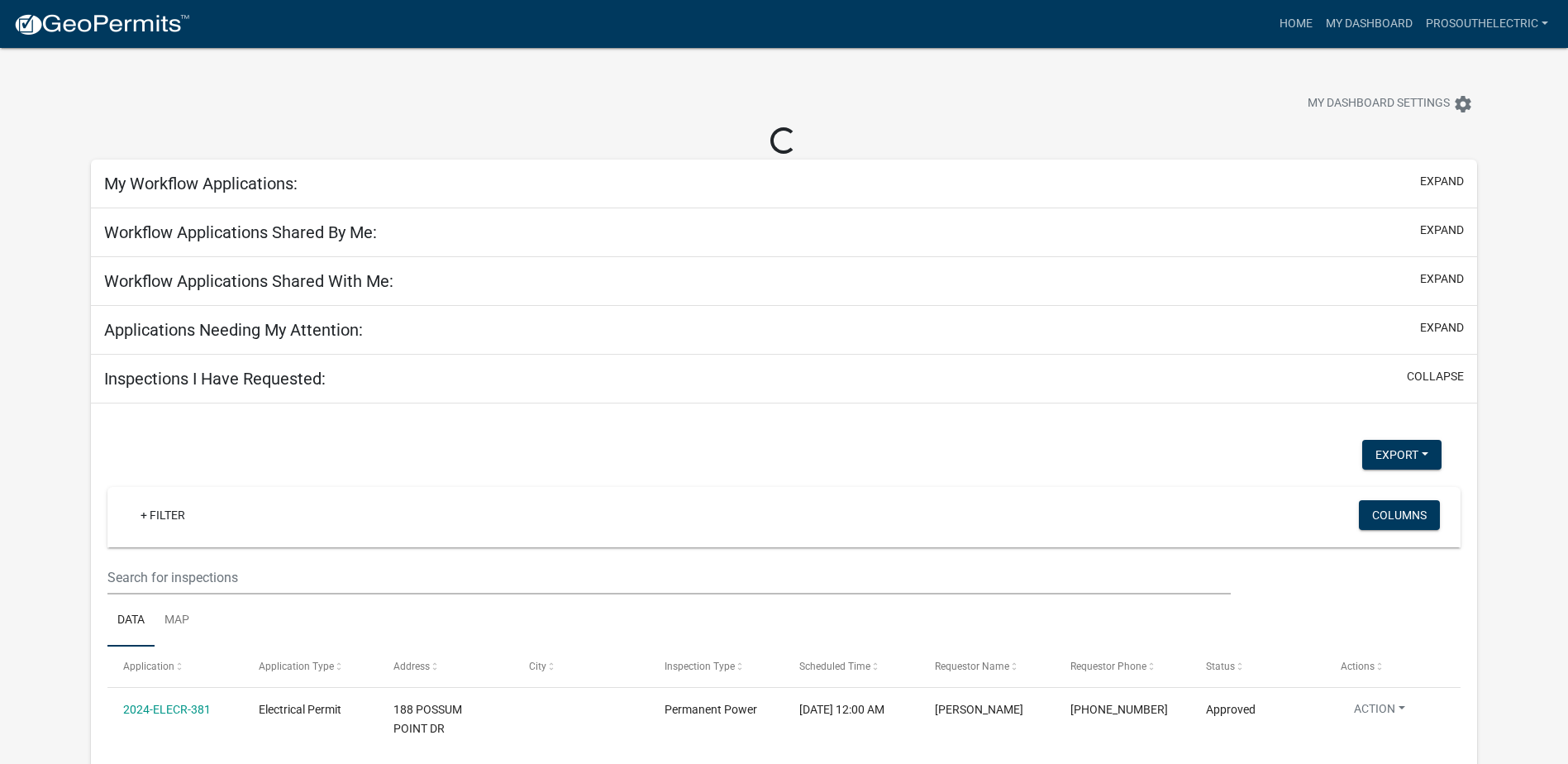
select select "3: 100"
